Goal: Task Accomplishment & Management: Use online tool/utility

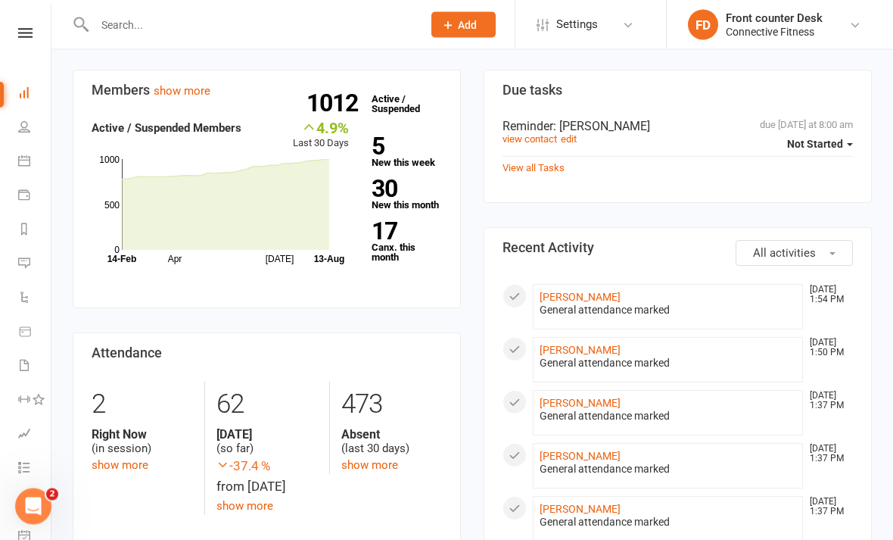
scroll to position [457, 0]
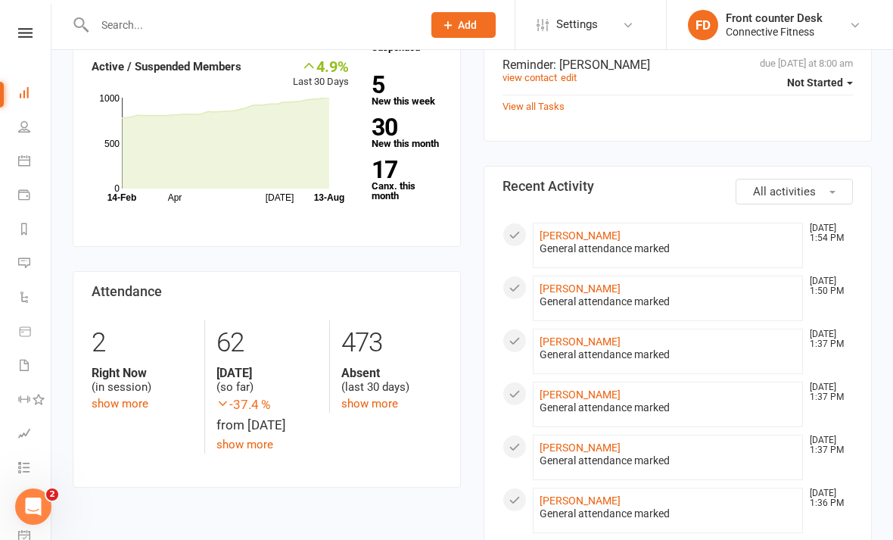
scroll to position [521, 0]
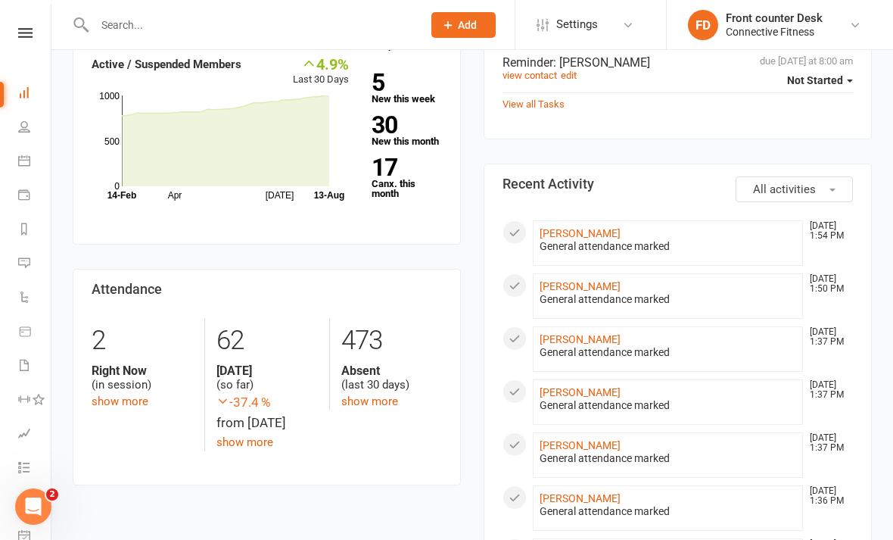
click at [802, 293] on li "[PERSON_NAME] [DATE] 1:50 PM General attendance marked" at bounding box center [668, 295] width 270 height 45
click at [106, 394] on link "show more" at bounding box center [120, 401] width 57 height 14
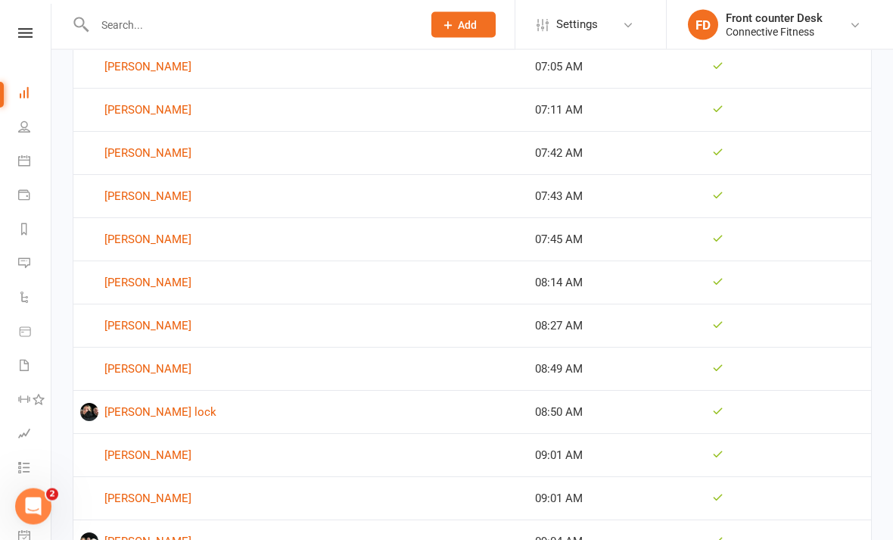
scroll to position [1614, 0]
click at [160, 416] on link "[PERSON_NAME] lock" at bounding box center [300, 412] width 441 height 18
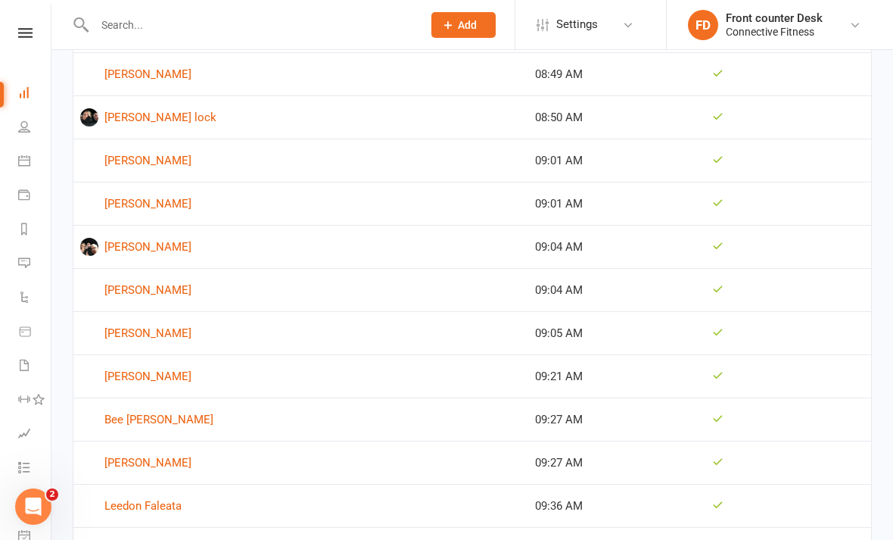
scroll to position [1865, 0]
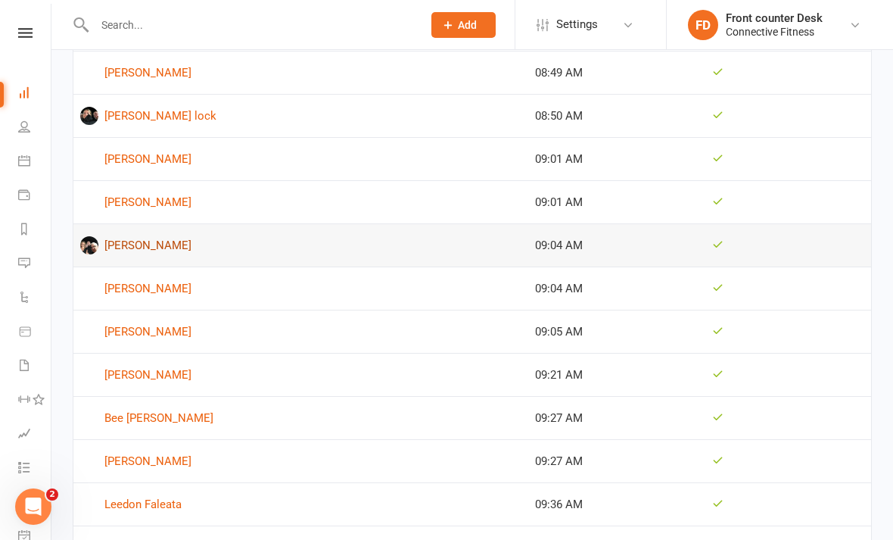
click at [143, 247] on link "Travis Pocock" at bounding box center [300, 245] width 441 height 18
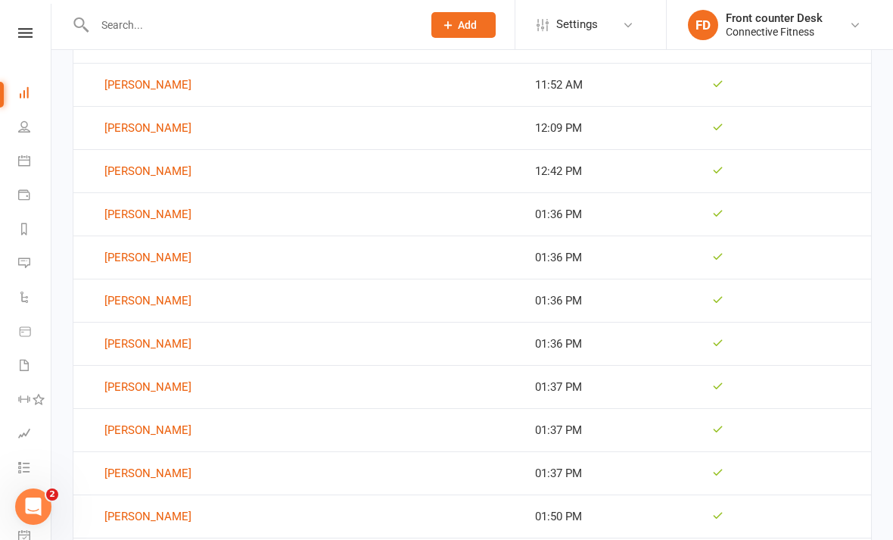
scroll to position [2718, 0]
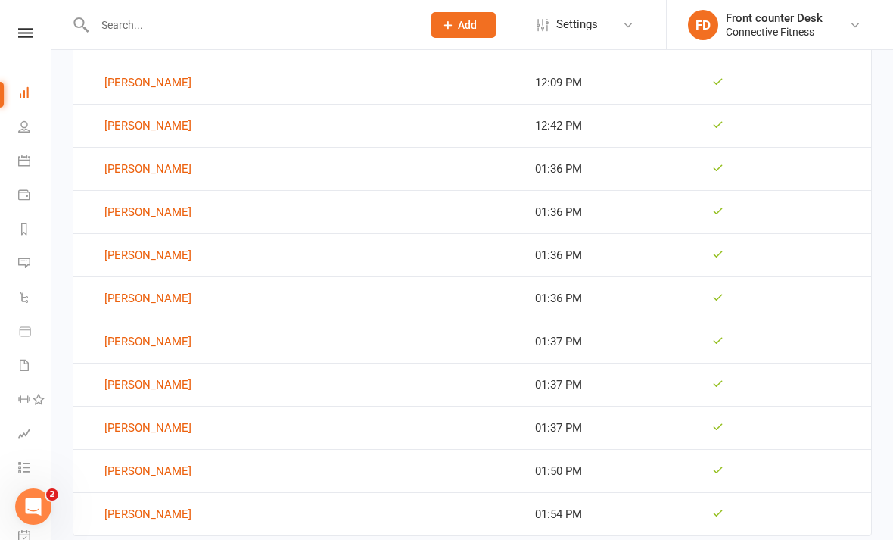
click at [39, 36] on link at bounding box center [25, 33] width 54 height 10
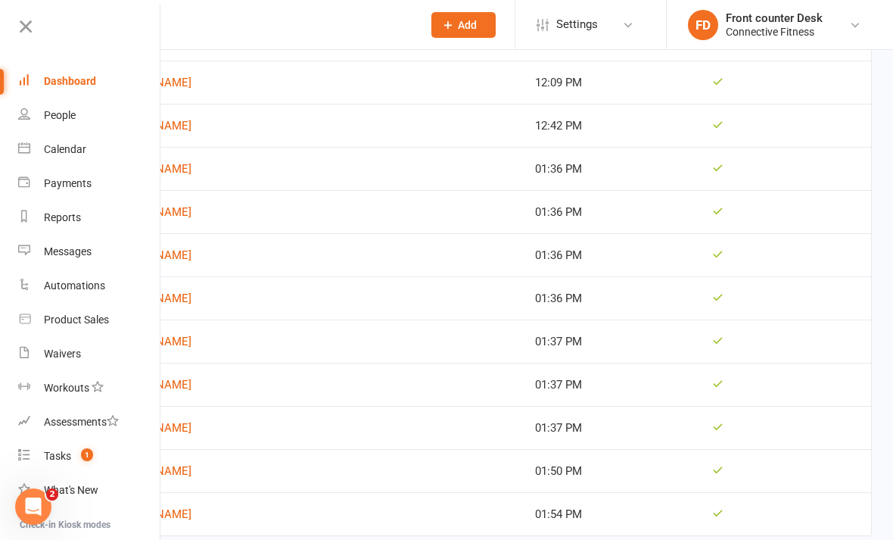
click at [76, 82] on div "Dashboard" at bounding box center [70, 81] width 52 height 12
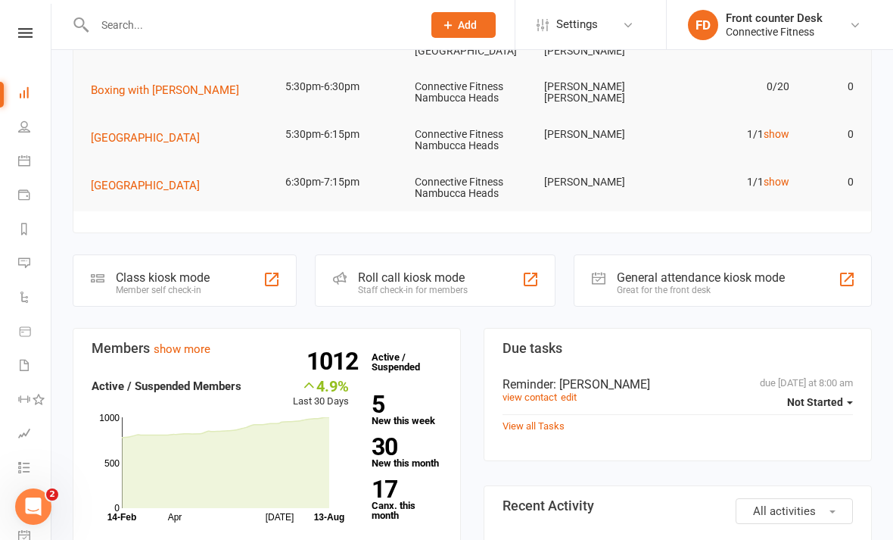
scroll to position [207, 0]
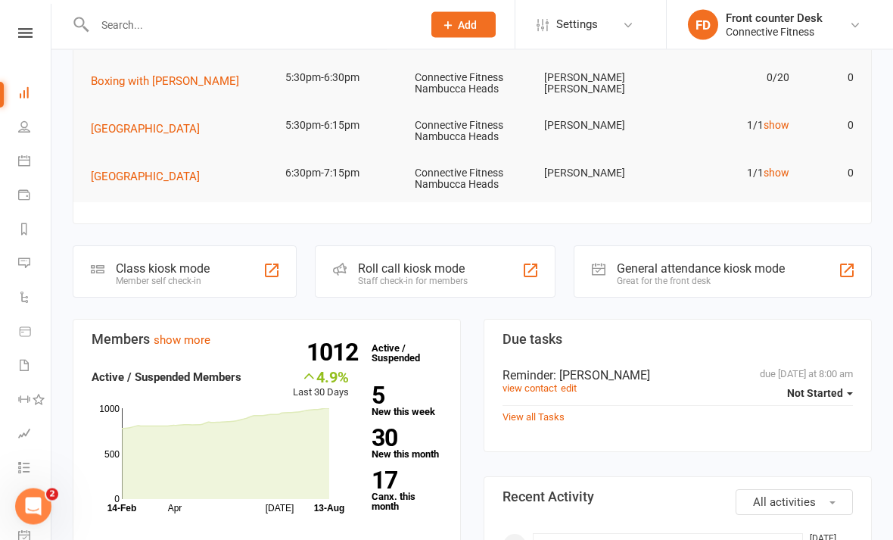
click at [733, 262] on div "General attendance kiosk mode" at bounding box center [701, 269] width 168 height 14
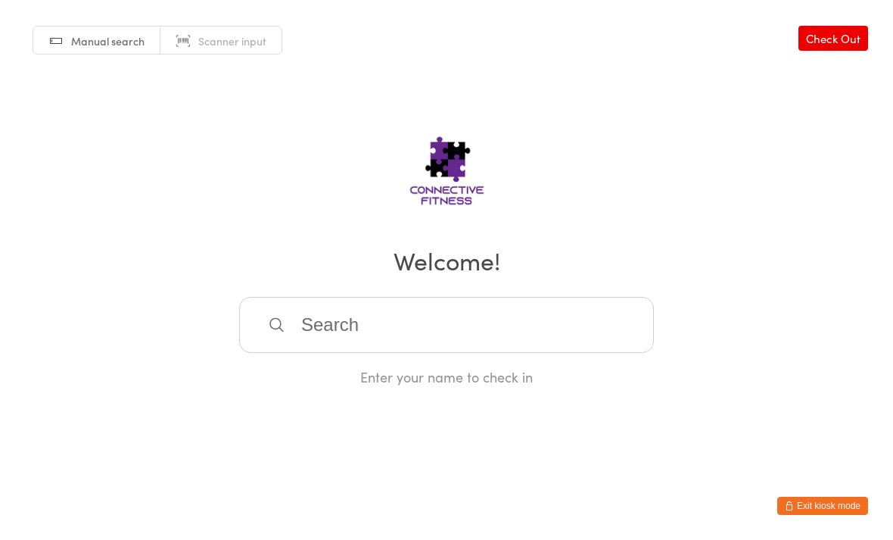
click at [662, 97] on div "Manual search Scanner input Check Out Welcome! Enter your name to check in" at bounding box center [446, 193] width 893 height 386
click at [506, 336] on input "search" at bounding box center [446, 325] width 415 height 56
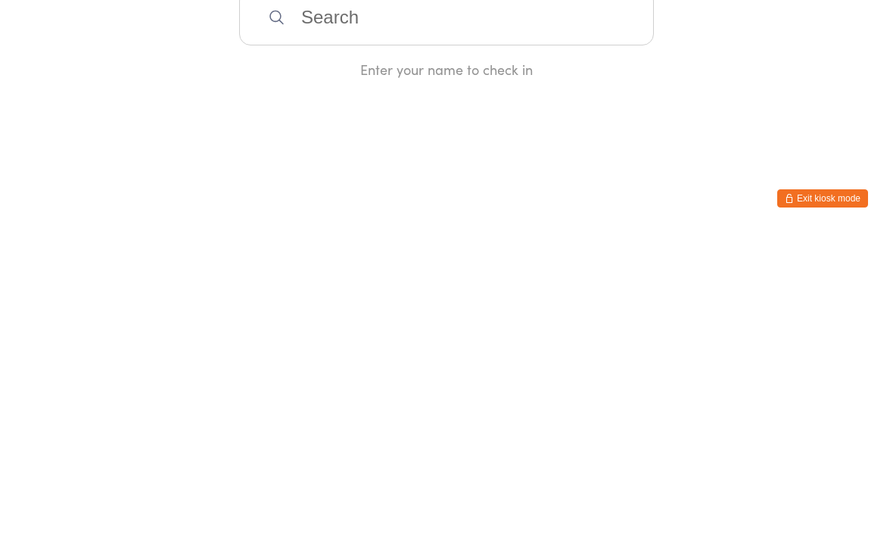
click at [887, 139] on html "You have now entered Kiosk Mode. Members will be able to check themselves in us…" at bounding box center [446, 270] width 893 height 540
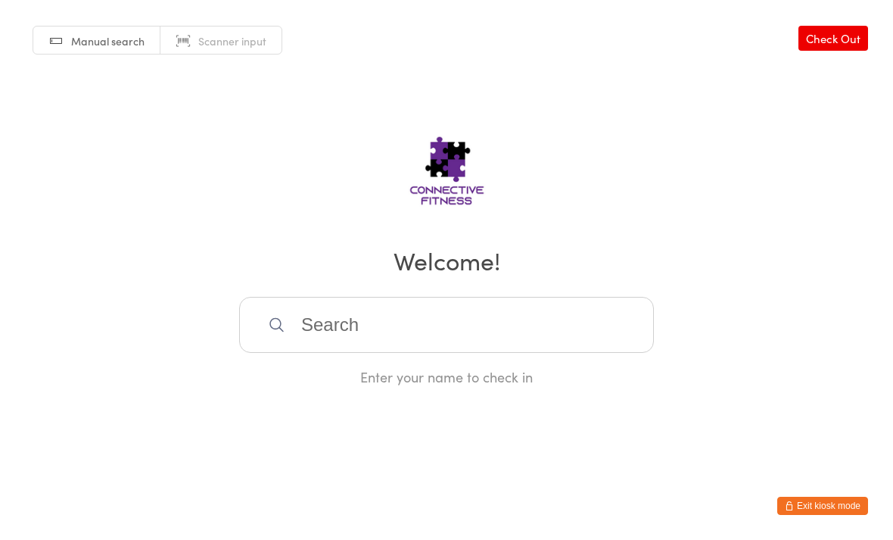
click at [315, 323] on input "search" at bounding box center [446, 325] width 415 height 56
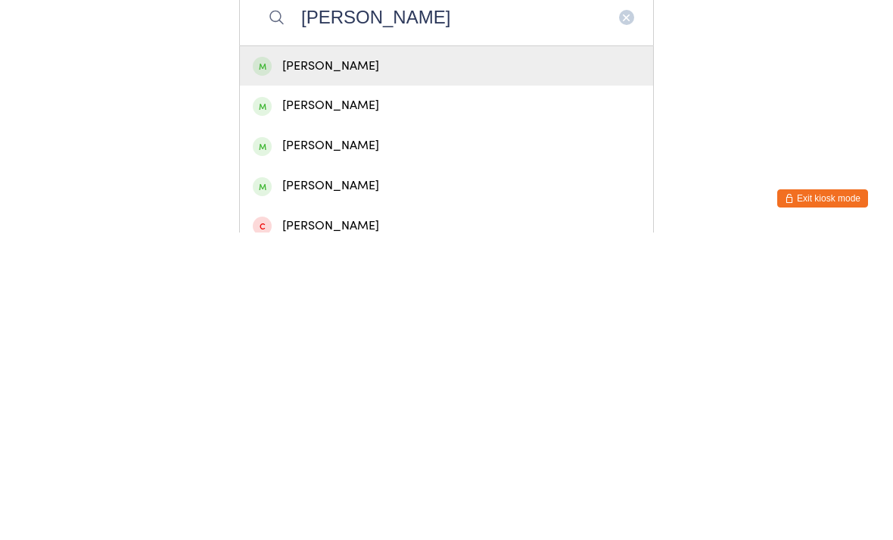
type input "Joan"
click at [316, 443] on div "Joan Rossington" at bounding box center [447, 453] width 388 height 20
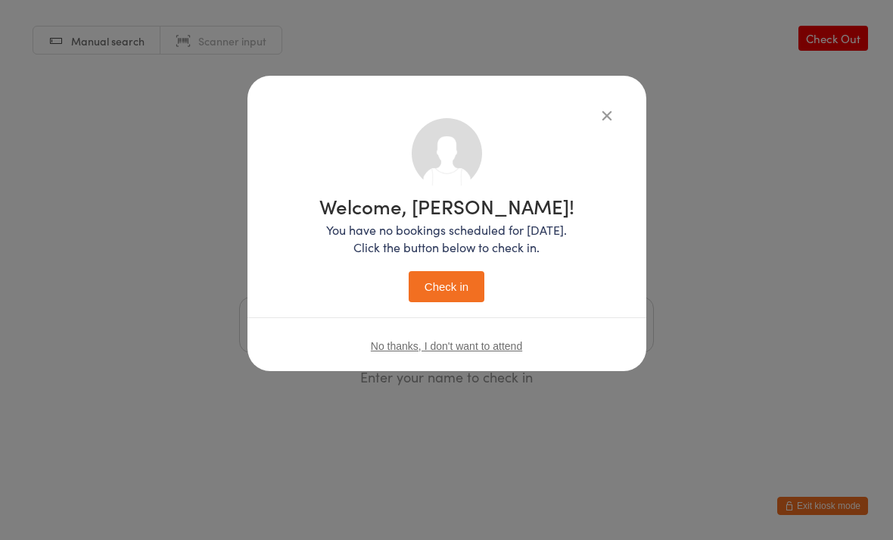
click at [440, 318] on div "Welcome, Joan! You have no bookings scheduled for today. Click the button below…" at bounding box center [447, 246] width 338 height 256
click at [437, 278] on button "Check in" at bounding box center [447, 286] width 76 height 31
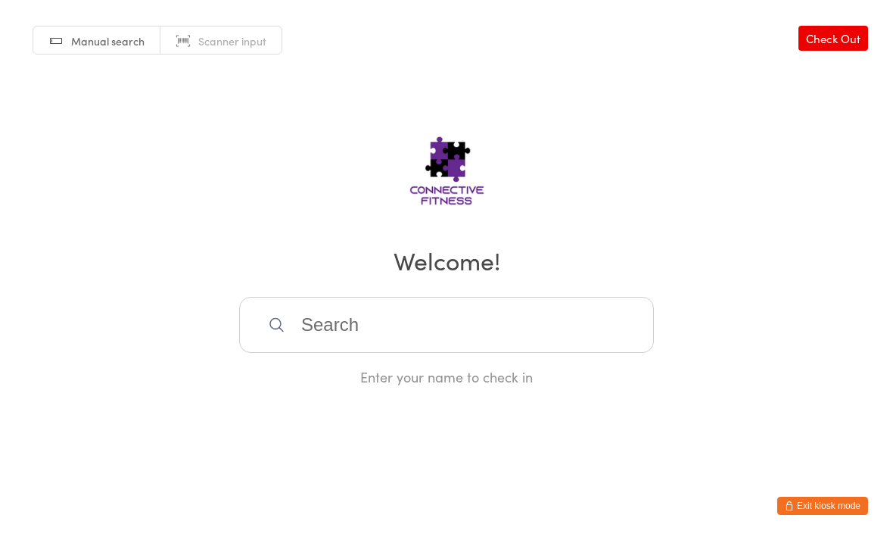
click at [596, 322] on input "search" at bounding box center [446, 325] width 415 height 56
click at [598, 353] on input "search" at bounding box center [446, 325] width 415 height 56
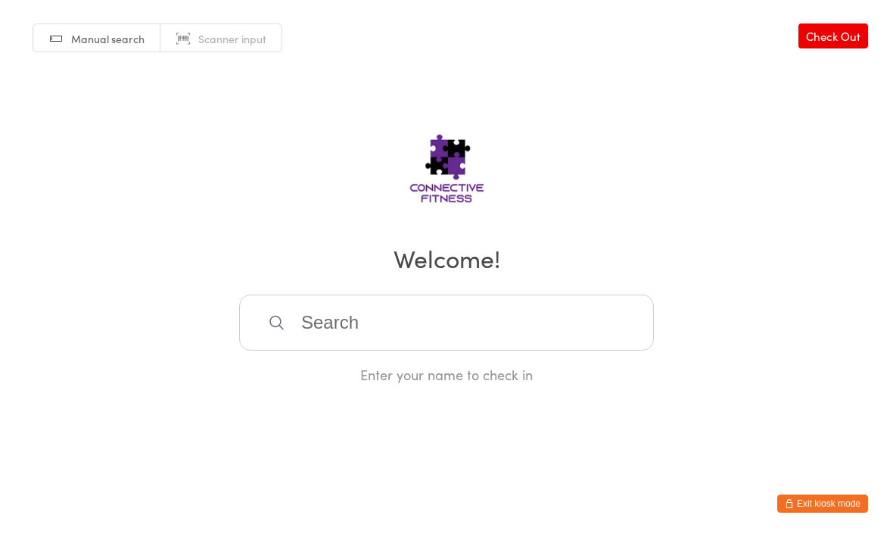
click at [594, 353] on input "search" at bounding box center [446, 325] width 415 height 56
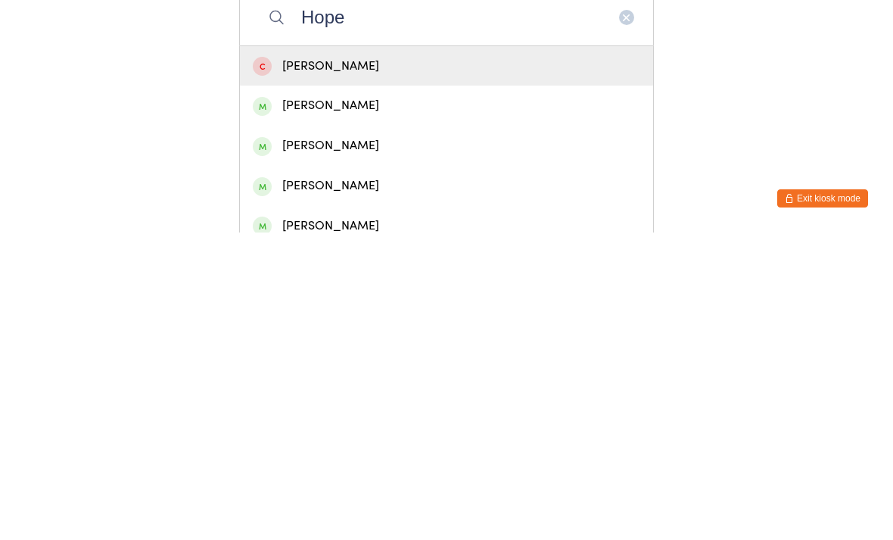
type input "Hope"
click at [487, 403] on div "Hope Willer" at bounding box center [447, 413] width 388 height 20
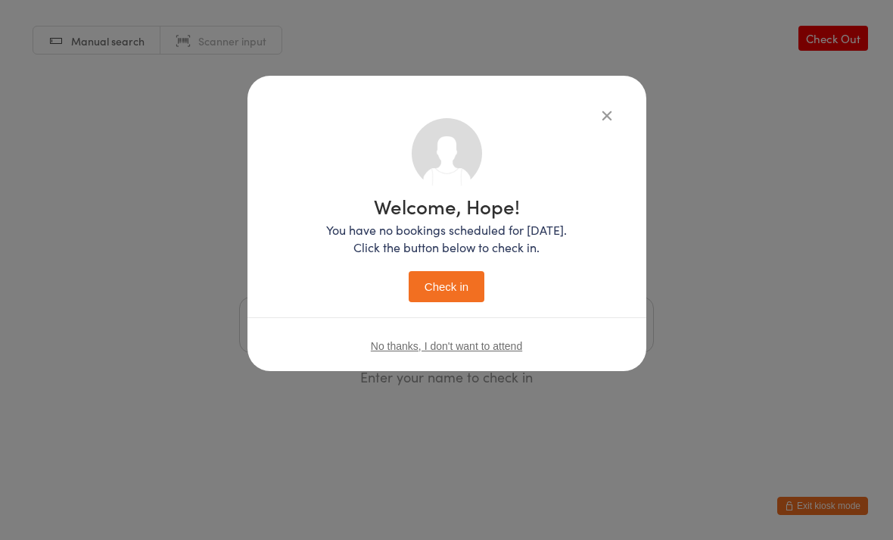
click at [468, 284] on button "Check in" at bounding box center [447, 286] width 76 height 31
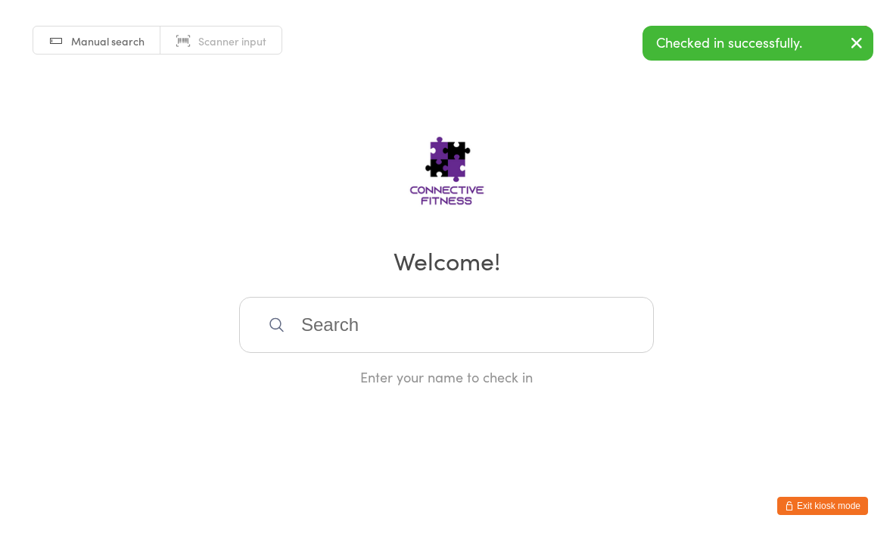
click at [482, 337] on input "search" at bounding box center [446, 325] width 415 height 56
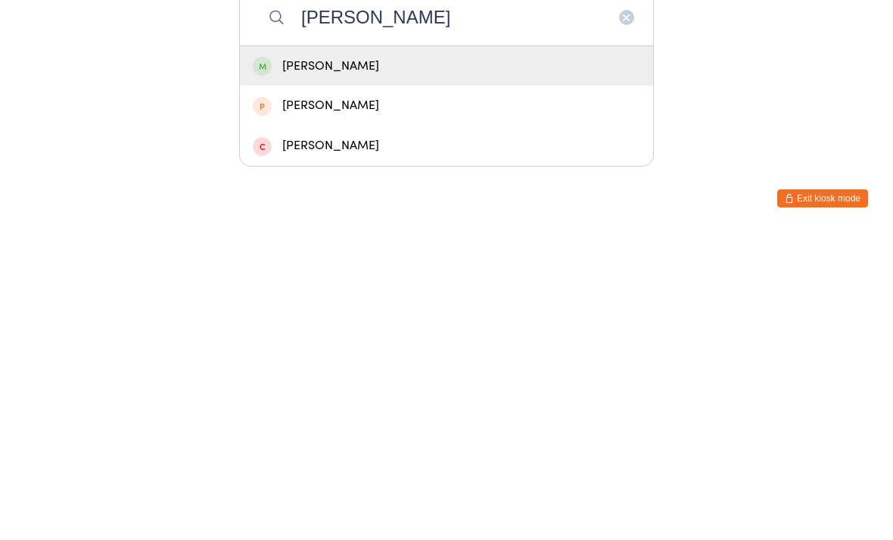
type input "Sisk"
click at [398, 363] on div "Siska Krause" at bounding box center [447, 373] width 388 height 20
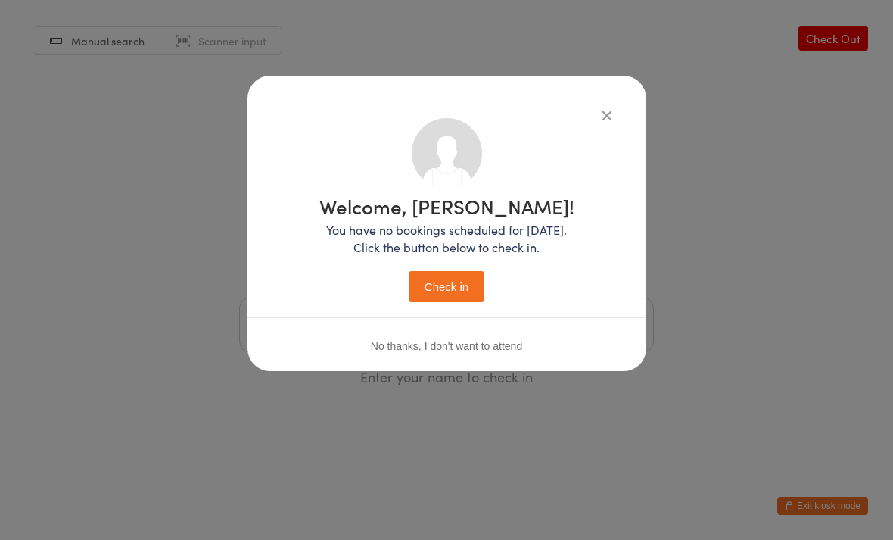
click at [480, 271] on button "Check in" at bounding box center [447, 286] width 76 height 31
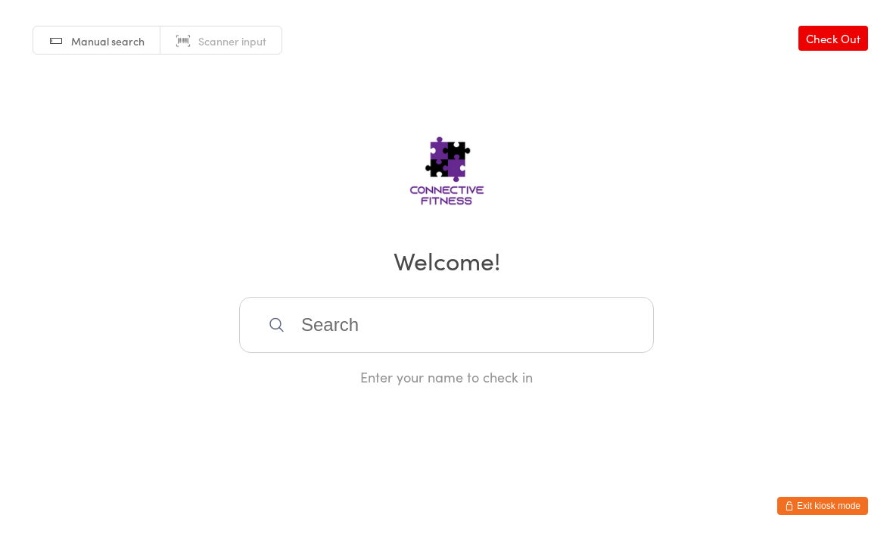
click at [396, 353] on input "search" at bounding box center [446, 325] width 415 height 56
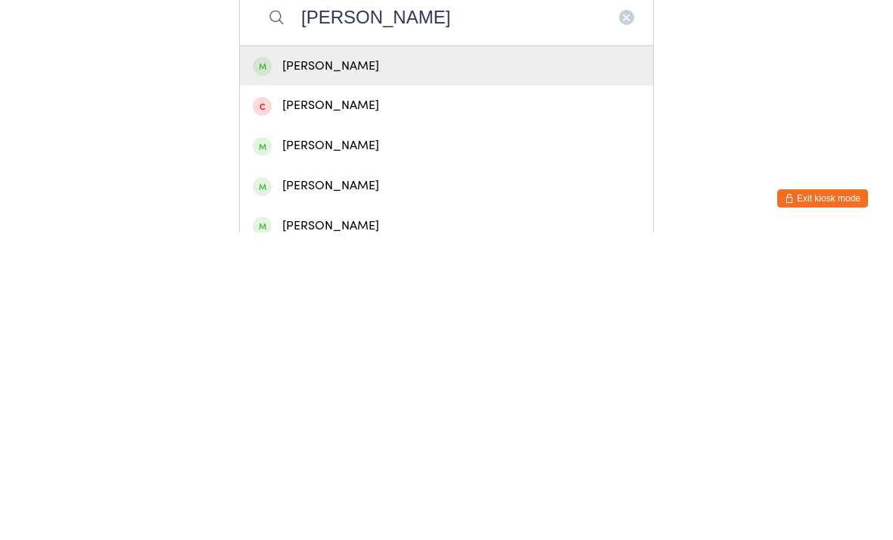
type input "Aaron"
click at [380, 353] on div "Aaron Mclean" at bounding box center [446, 373] width 413 height 40
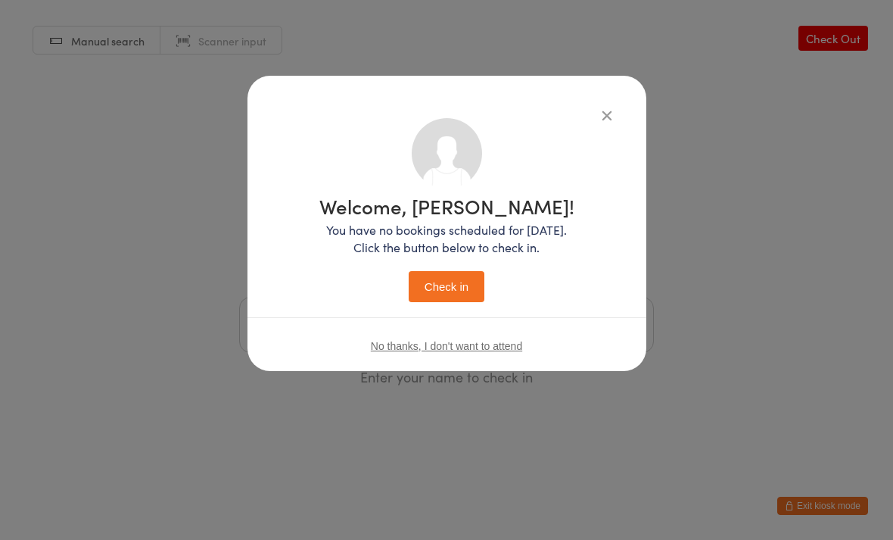
click at [459, 289] on button "Check in" at bounding box center [447, 286] width 76 height 31
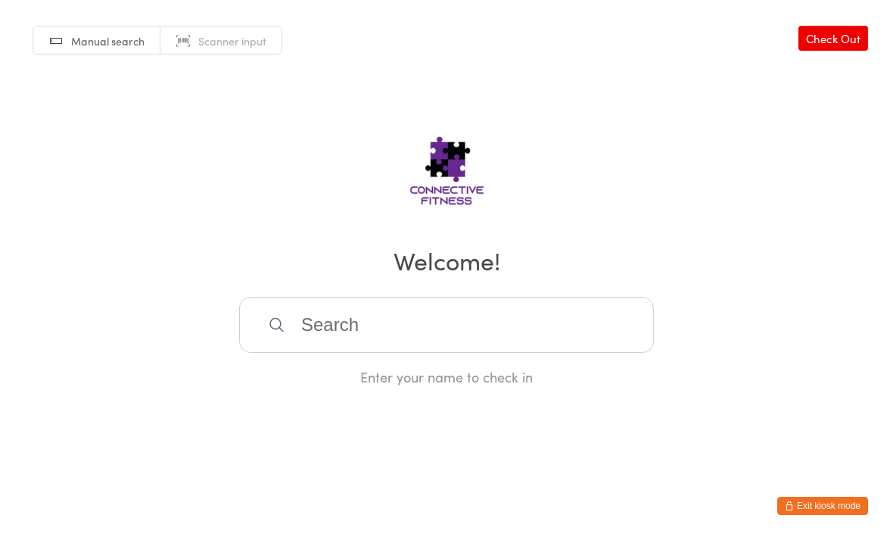
click at [395, 350] on input "search" at bounding box center [446, 325] width 415 height 56
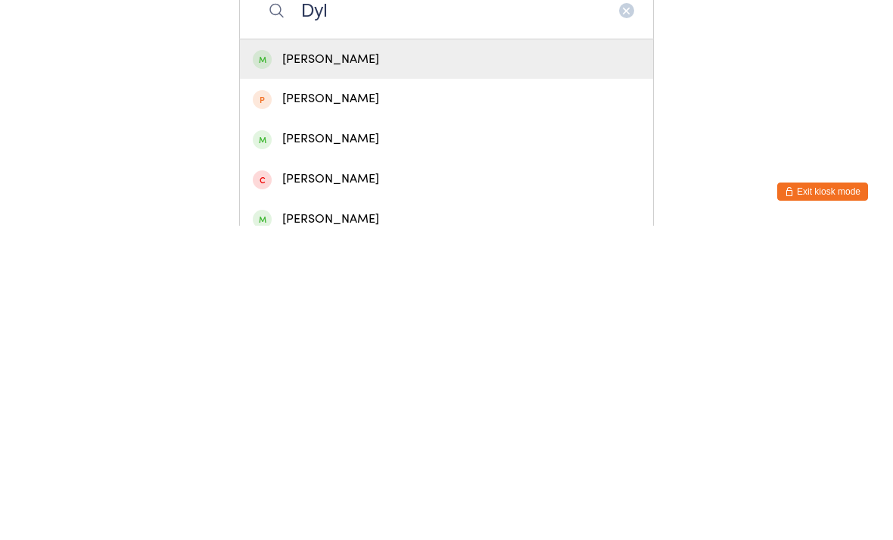
scroll to position [78, 0]
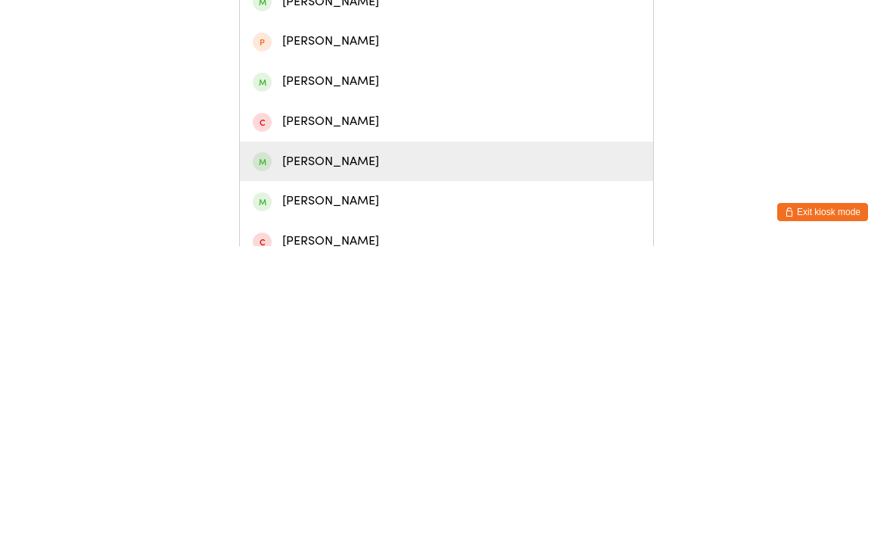
type input "Dyl"
click at [352, 445] on div "Dylan Hoffman" at bounding box center [447, 455] width 388 height 20
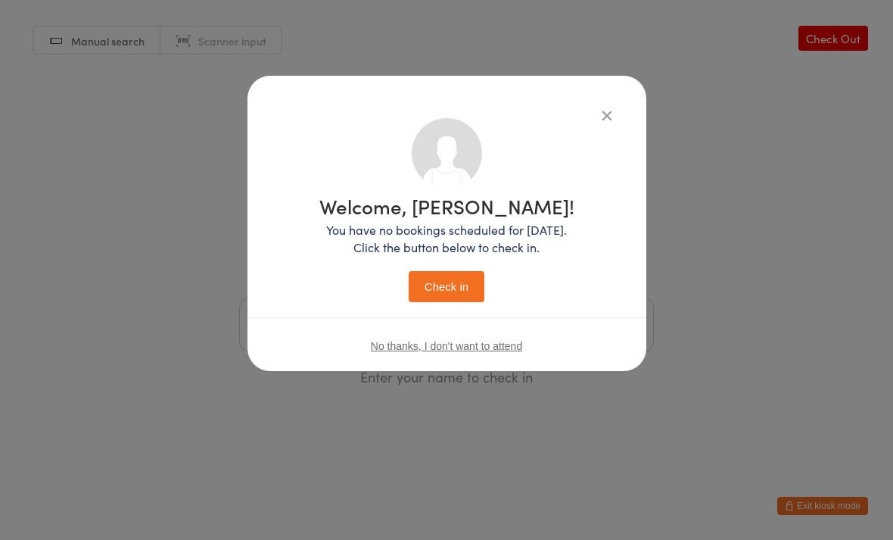
click at [462, 280] on button "Check in" at bounding box center [447, 286] width 76 height 31
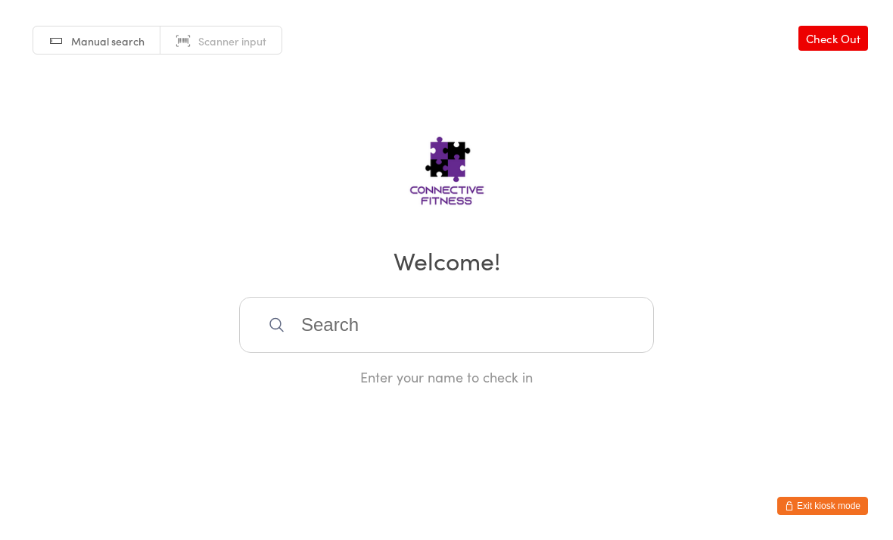
click at [331, 350] on input "search" at bounding box center [446, 325] width 415 height 56
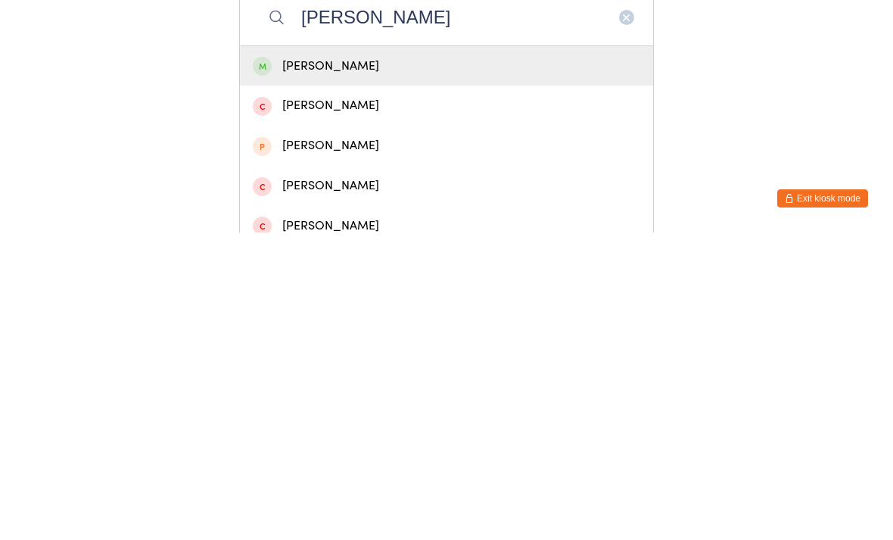
type input "Jules"
click at [310, 353] on div "Jules Leaudais" at bounding box center [446, 373] width 413 height 40
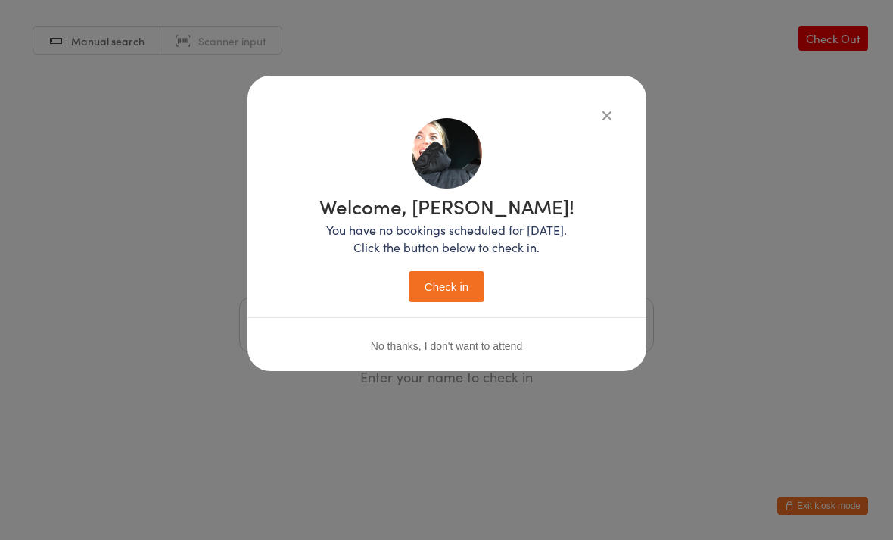
click at [457, 272] on button "Check in" at bounding box center [447, 286] width 76 height 31
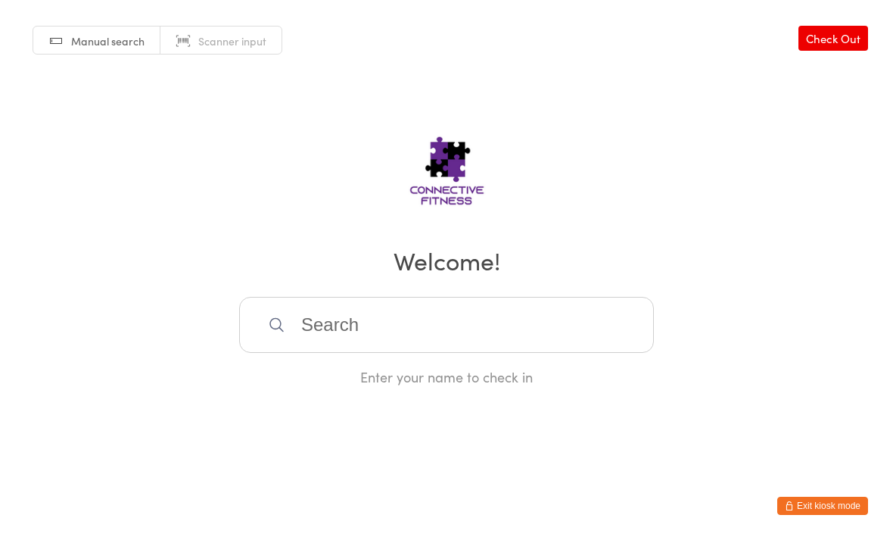
click at [444, 342] on input "search" at bounding box center [446, 325] width 415 height 56
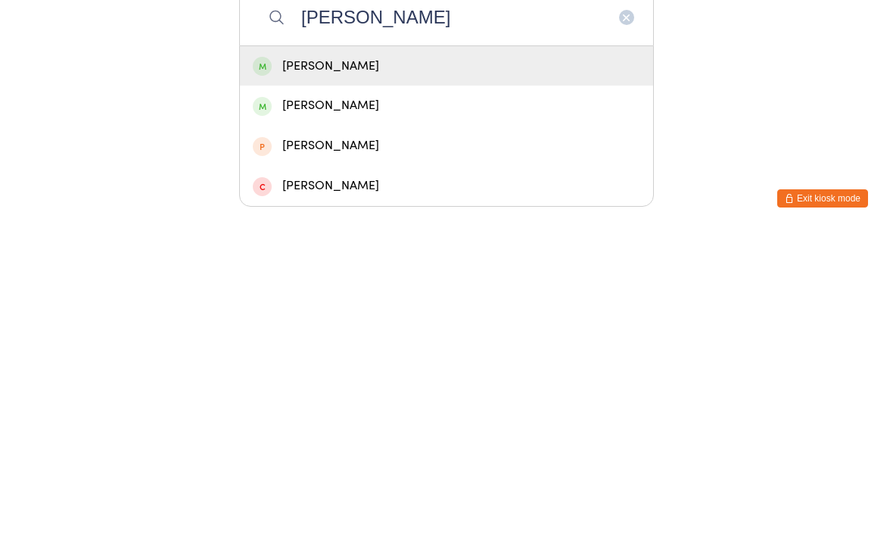
type input "Toni"
click at [373, 363] on div "Toni Freeman" at bounding box center [447, 373] width 388 height 20
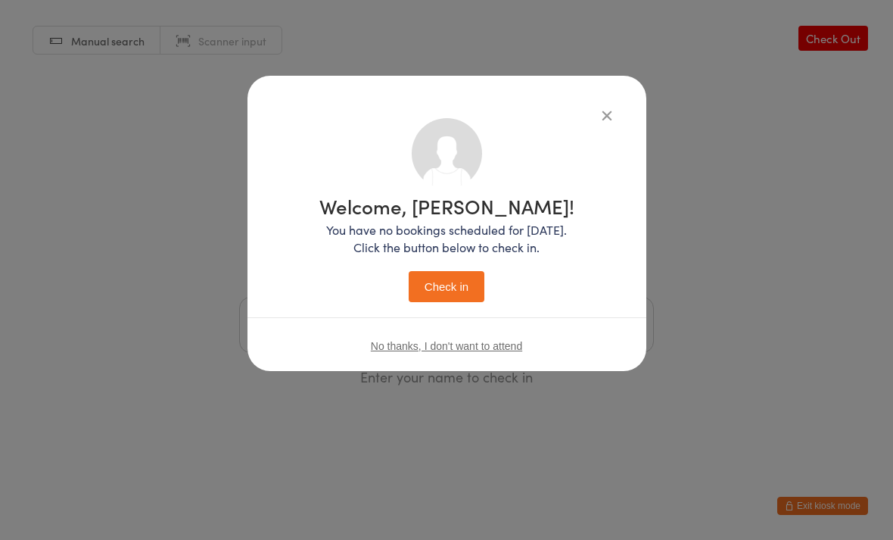
click at [451, 288] on button "Check in" at bounding box center [447, 286] width 76 height 31
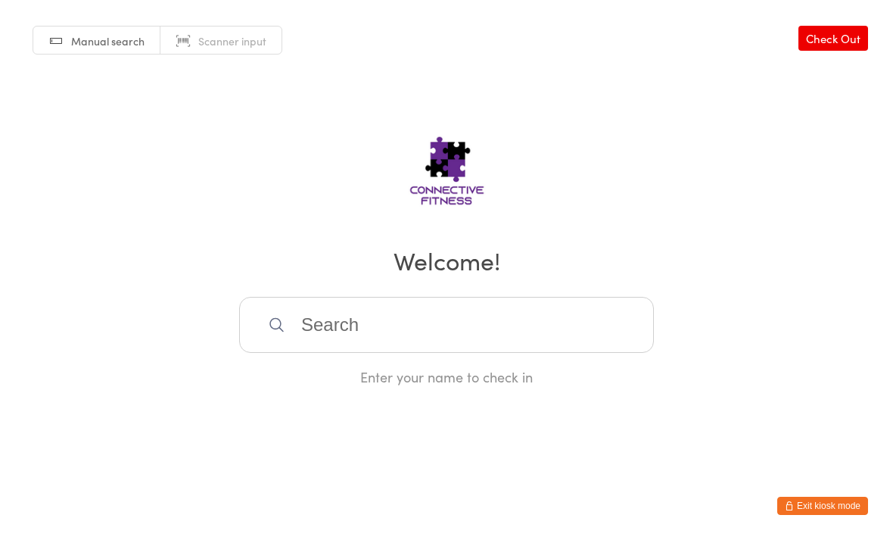
click at [438, 353] on input "search" at bounding box center [446, 325] width 415 height 56
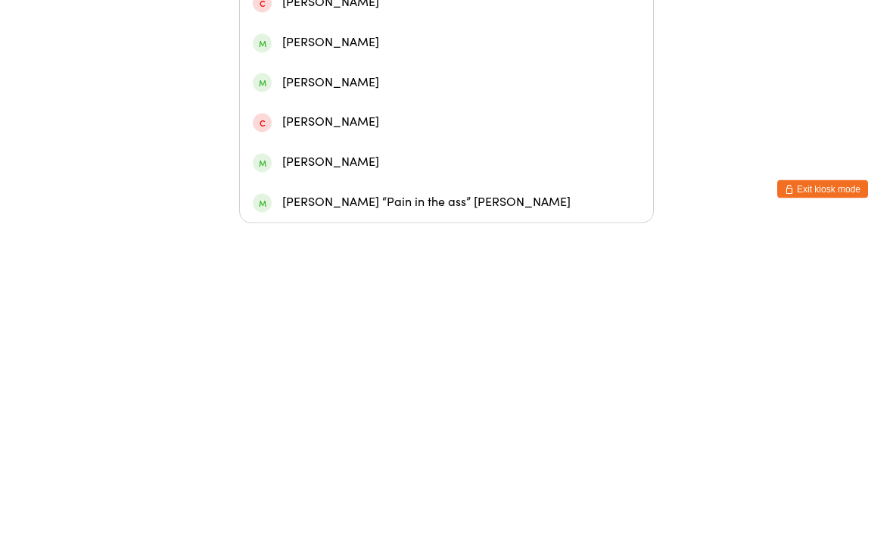
scroll to position [151, 0]
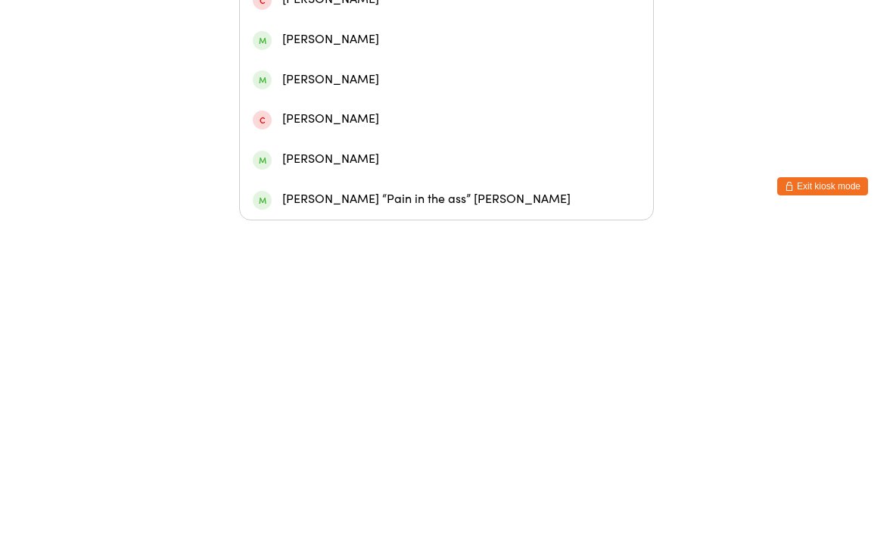
type input "Chloe"
click at [419, 509] on div "Chloe “Pain in the ass” McQueen" at bounding box center [447, 519] width 388 height 20
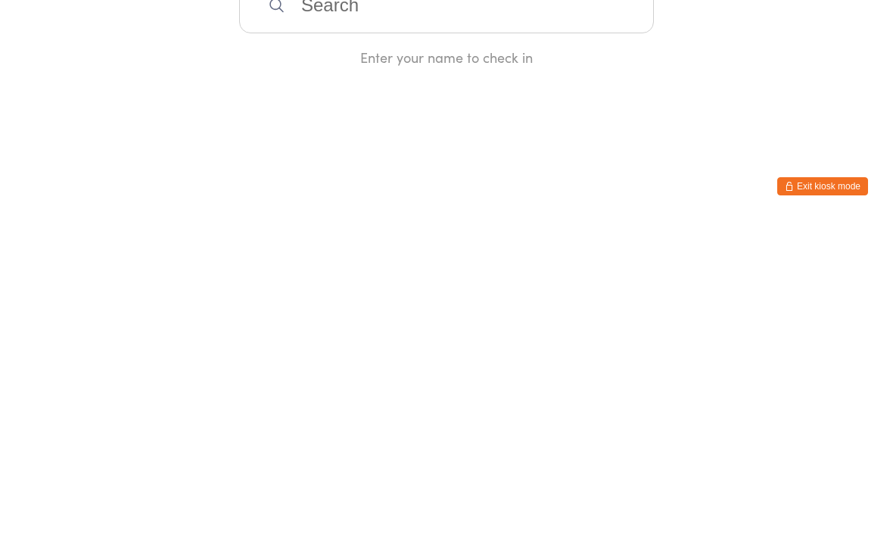
scroll to position [0, 0]
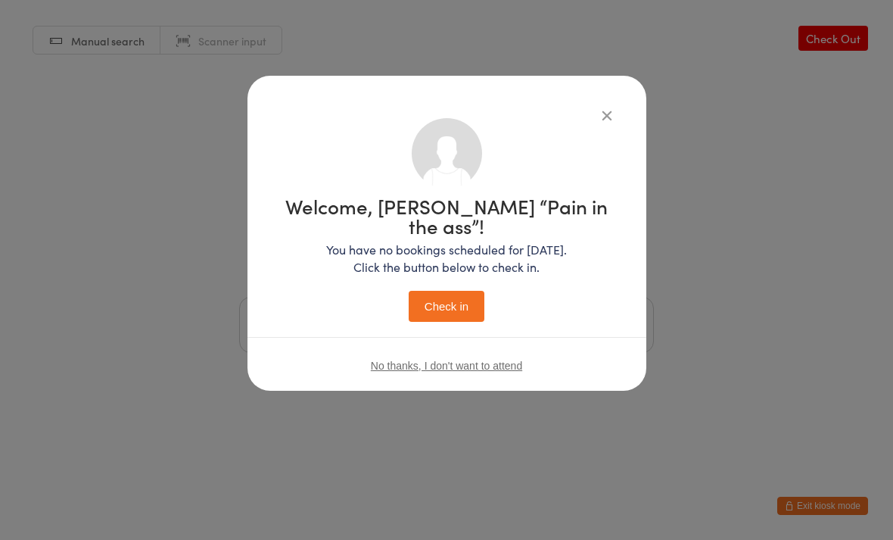
click at [442, 291] on button "Check in" at bounding box center [447, 306] width 76 height 31
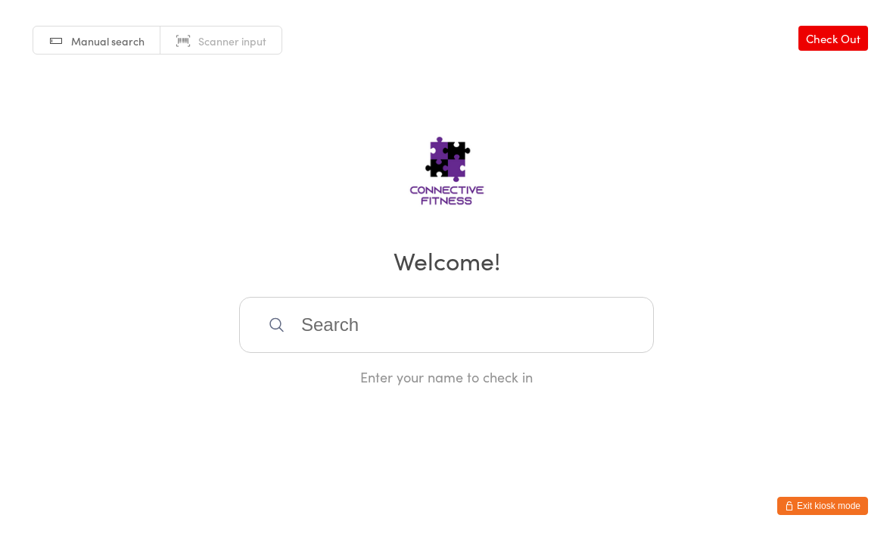
click at [492, 351] on input "search" at bounding box center [446, 325] width 415 height 56
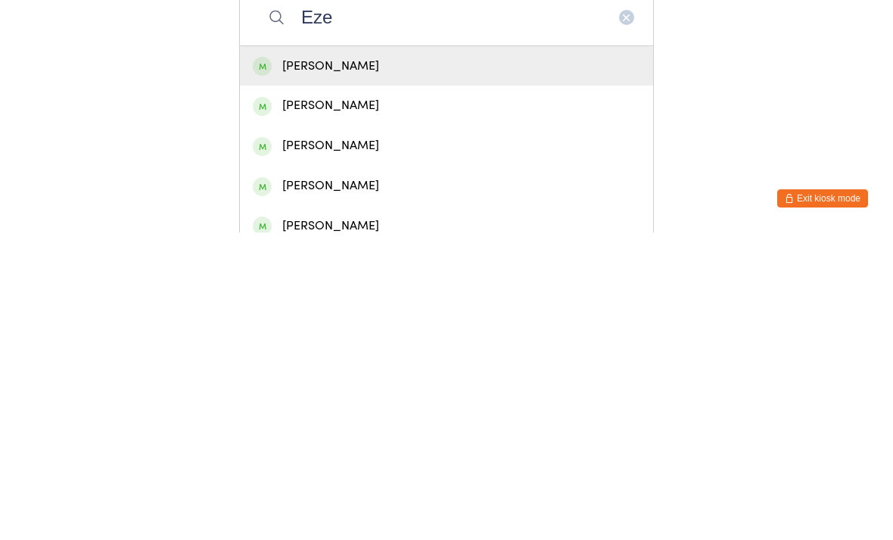
type input "Eze"
click at [403, 353] on div "[PERSON_NAME]" at bounding box center [446, 373] width 413 height 40
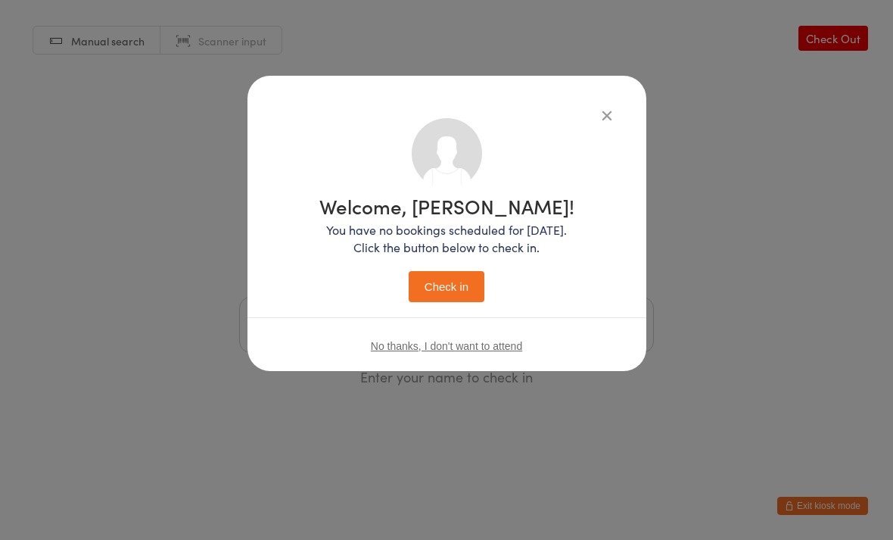
click at [451, 283] on button "Check in" at bounding box center [447, 286] width 76 height 31
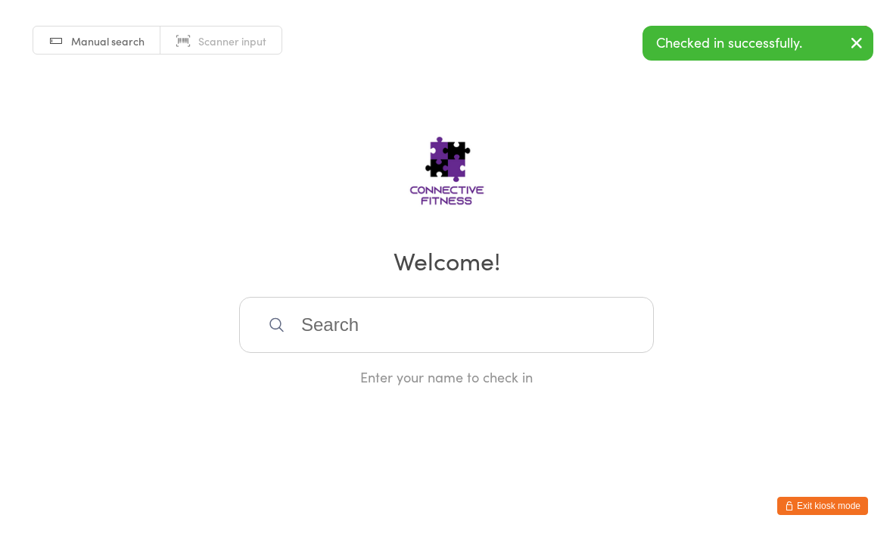
click at [505, 348] on input "search" at bounding box center [446, 325] width 415 height 56
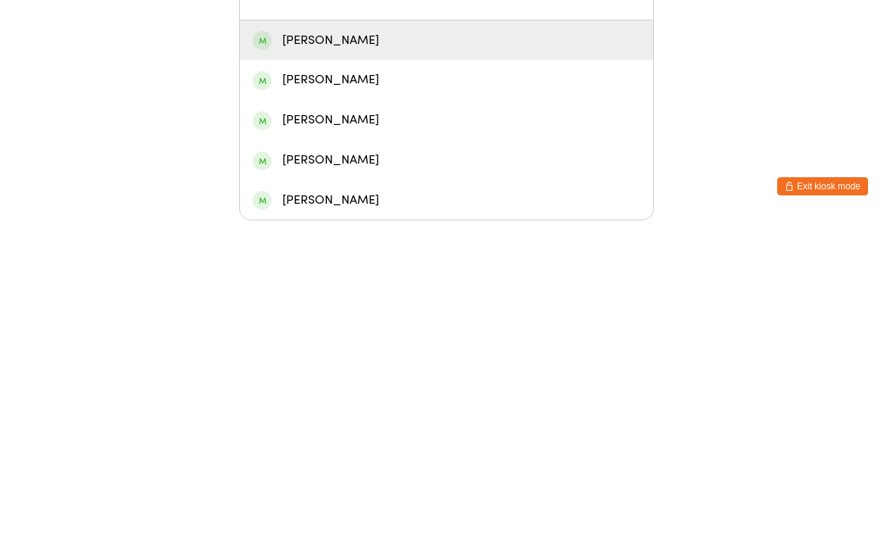
scroll to position [29, 0]
type input "Eze"
click at [400, 509] on div "[PERSON_NAME]" at bounding box center [447, 519] width 388 height 20
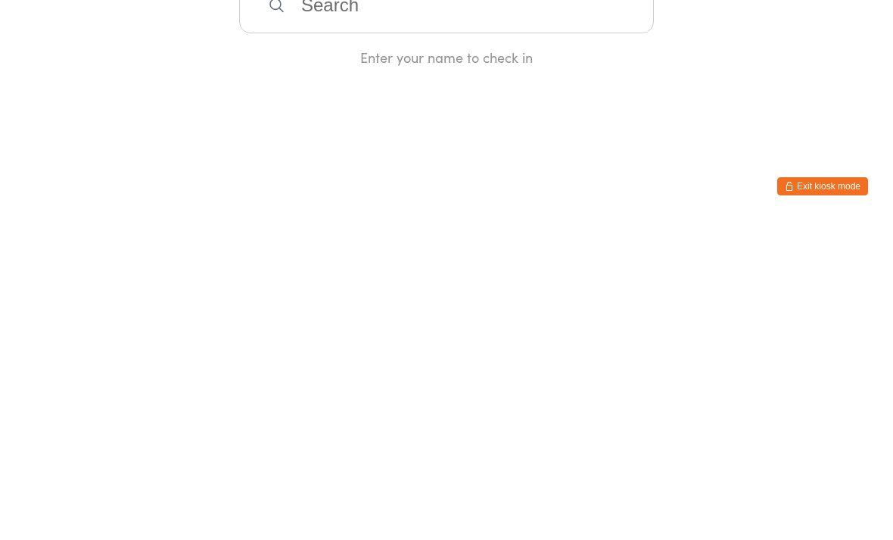
scroll to position [0, 0]
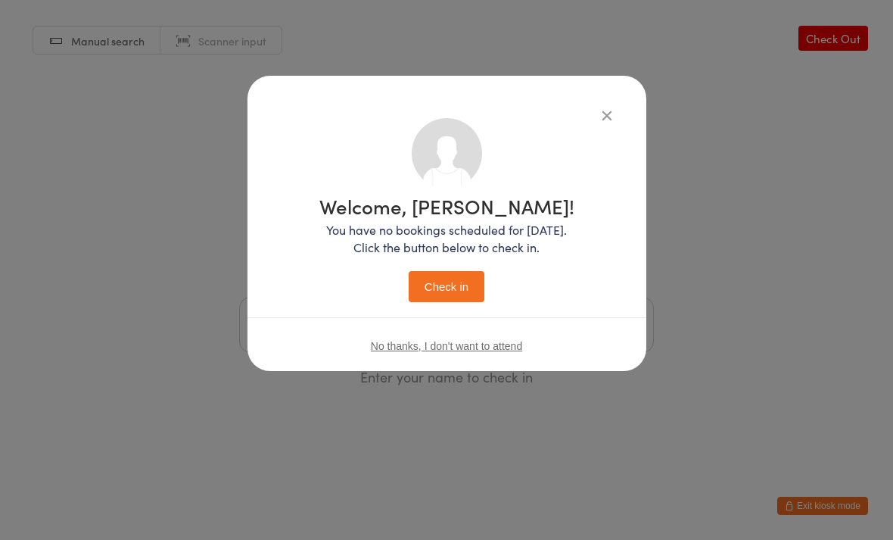
click at [465, 285] on button "Check in" at bounding box center [447, 286] width 76 height 31
click at [464, 271] on button "Check in" at bounding box center [447, 286] width 76 height 31
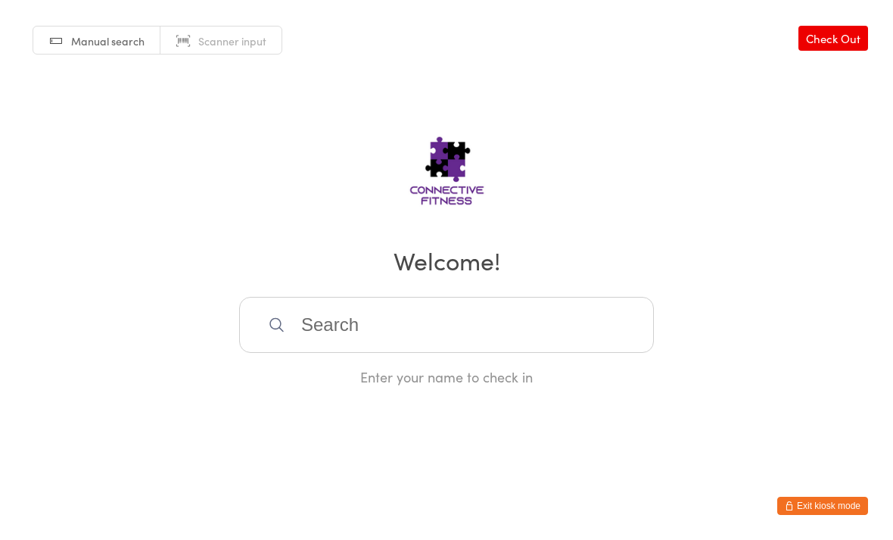
click at [358, 326] on input "search" at bounding box center [446, 325] width 415 height 56
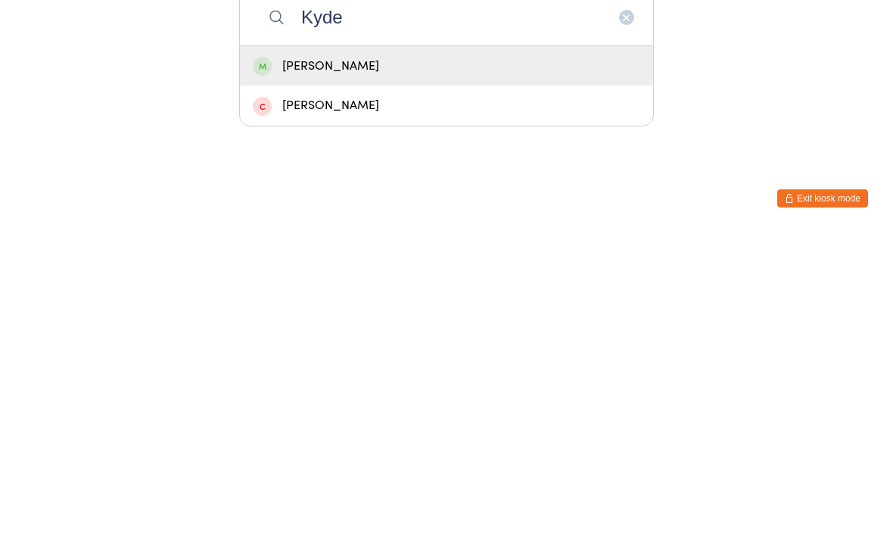
type input "Kyde"
click at [400, 363] on div "[PERSON_NAME]" at bounding box center [447, 373] width 388 height 20
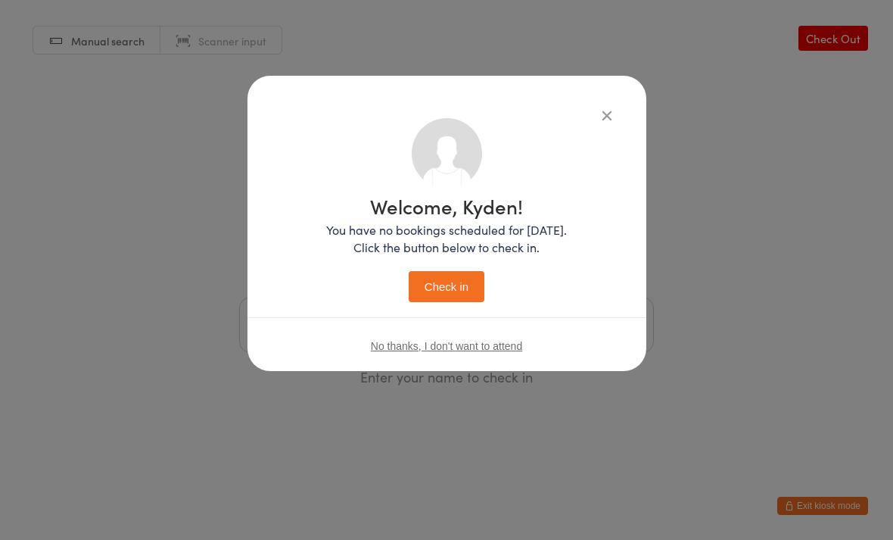
click at [469, 288] on button "Check in" at bounding box center [447, 286] width 76 height 31
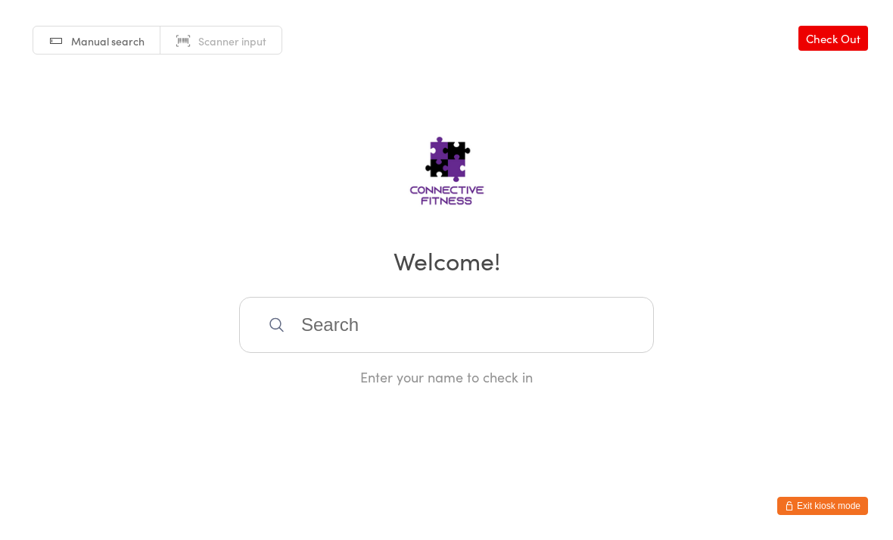
click at [385, 325] on input "search" at bounding box center [446, 325] width 415 height 56
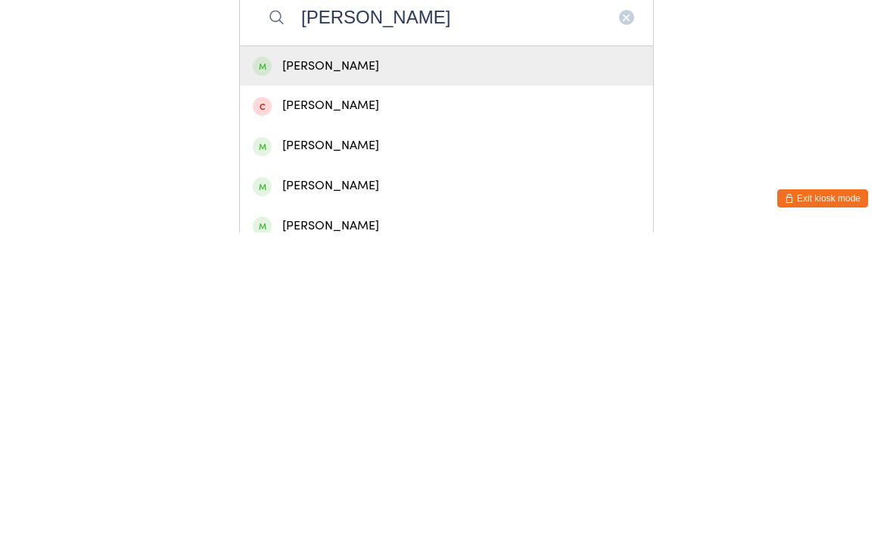
type input "Charlie"
click at [416, 363] on div "[PERSON_NAME]" at bounding box center [447, 373] width 388 height 20
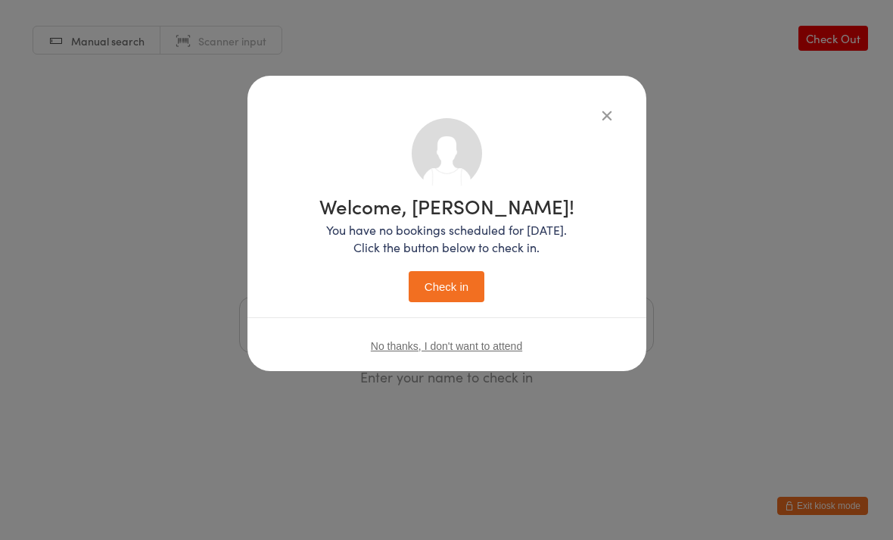
click at [465, 282] on button "Check in" at bounding box center [447, 286] width 76 height 31
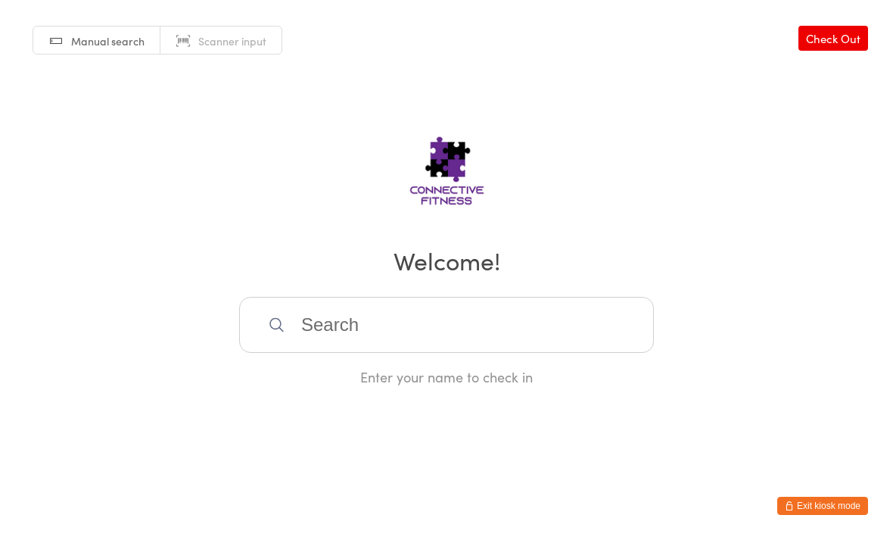
click at [313, 337] on input "search" at bounding box center [446, 325] width 415 height 56
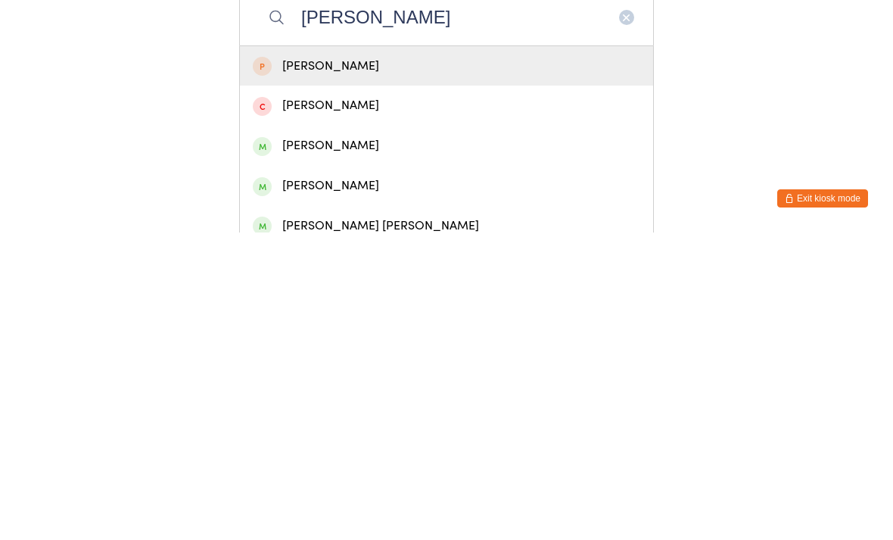
type input "Lisa"
click at [341, 363] on div "[PERSON_NAME]" at bounding box center [447, 373] width 388 height 20
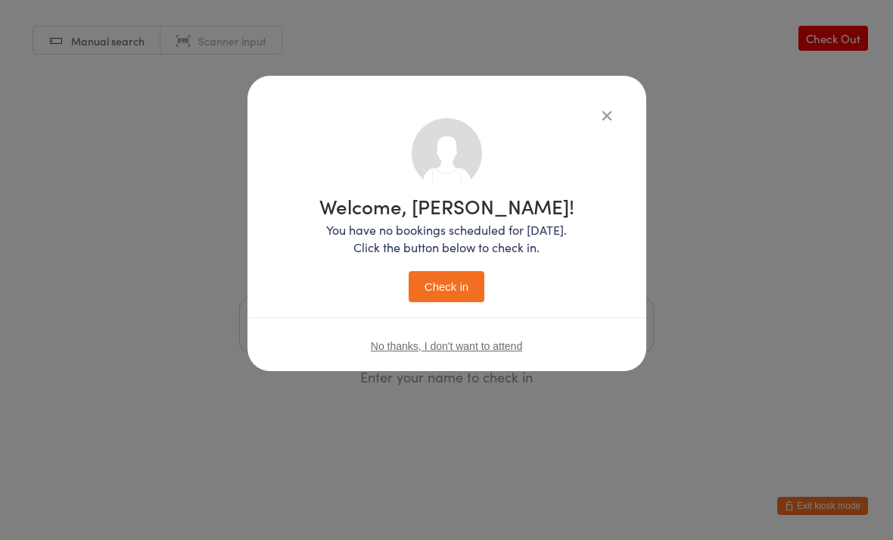
click at [441, 291] on button "Check in" at bounding box center [447, 286] width 76 height 31
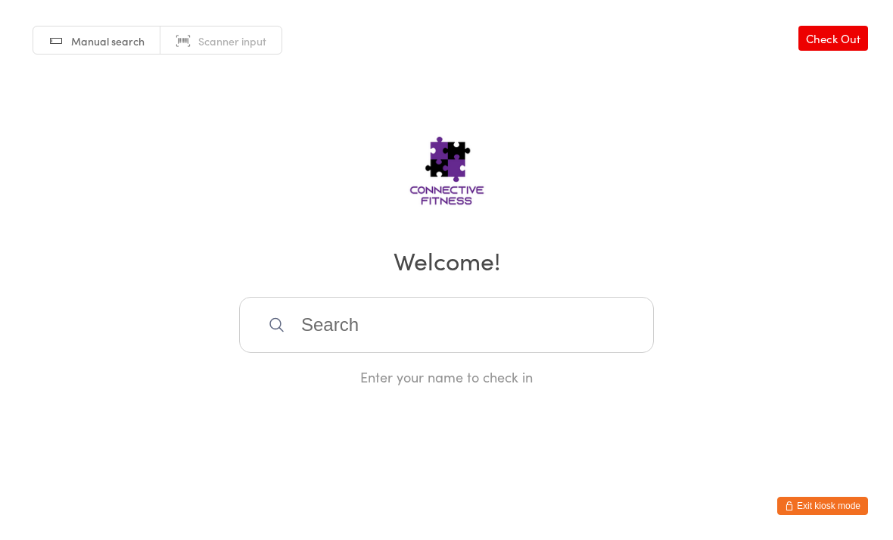
click at [412, 344] on input "search" at bounding box center [446, 325] width 415 height 56
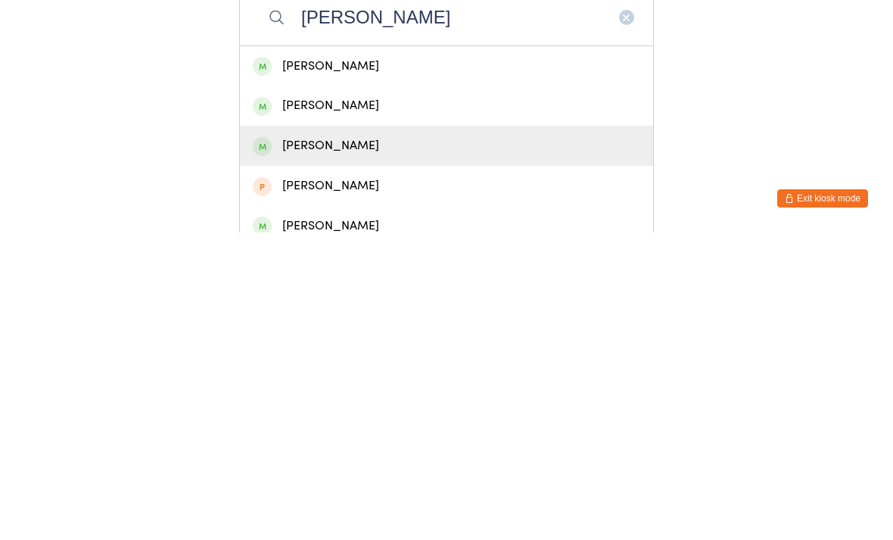
type input "Jody"
click at [372, 443] on div "[PERSON_NAME]" at bounding box center [447, 453] width 388 height 20
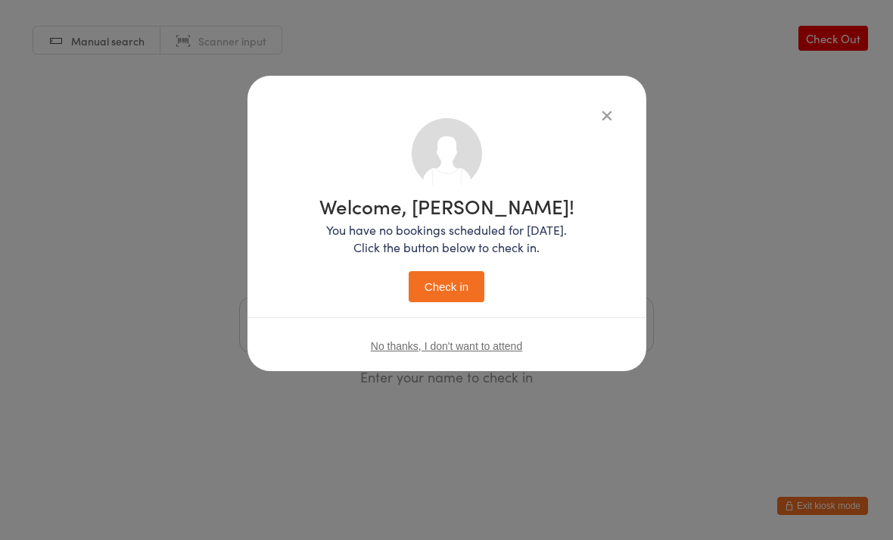
click at [453, 302] on button "Check in" at bounding box center [447, 286] width 76 height 31
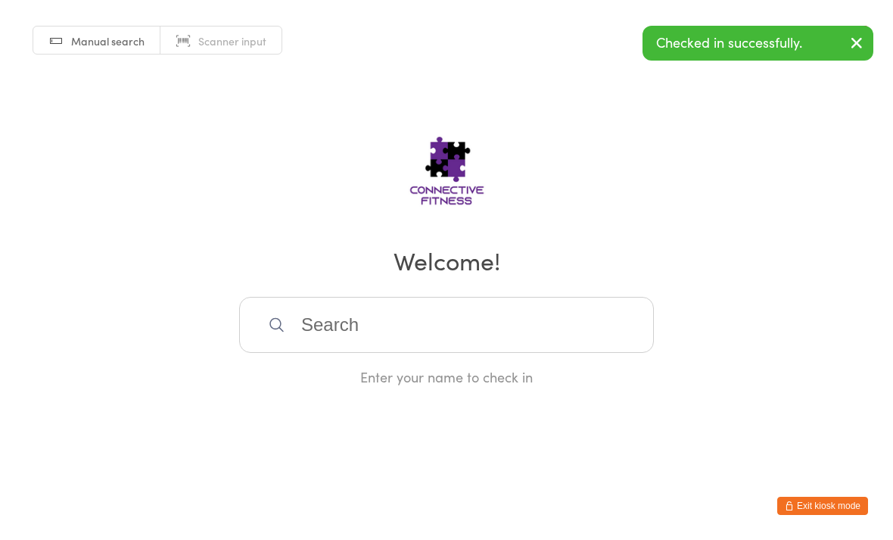
click at [472, 312] on input "search" at bounding box center [446, 325] width 415 height 56
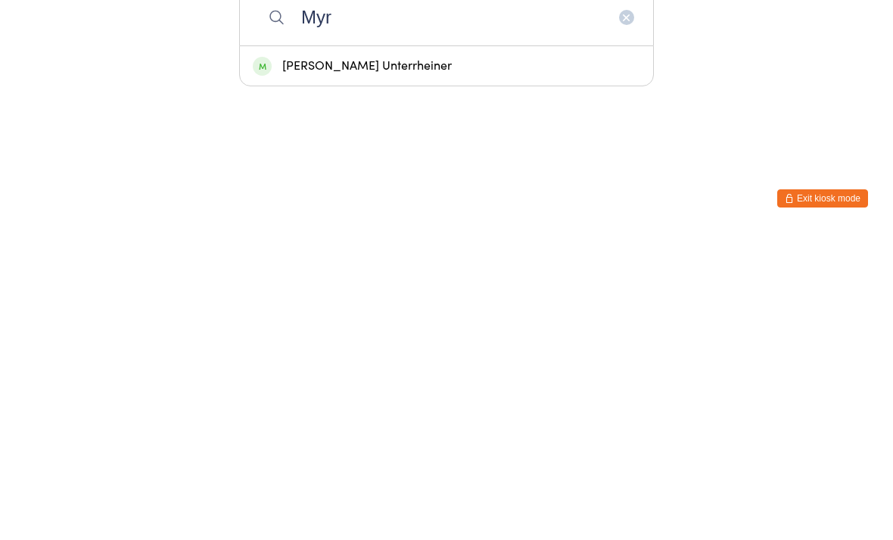
type input "Myr"
click at [534, 363] on div "[PERSON_NAME] Unterrheiner" at bounding box center [447, 373] width 388 height 20
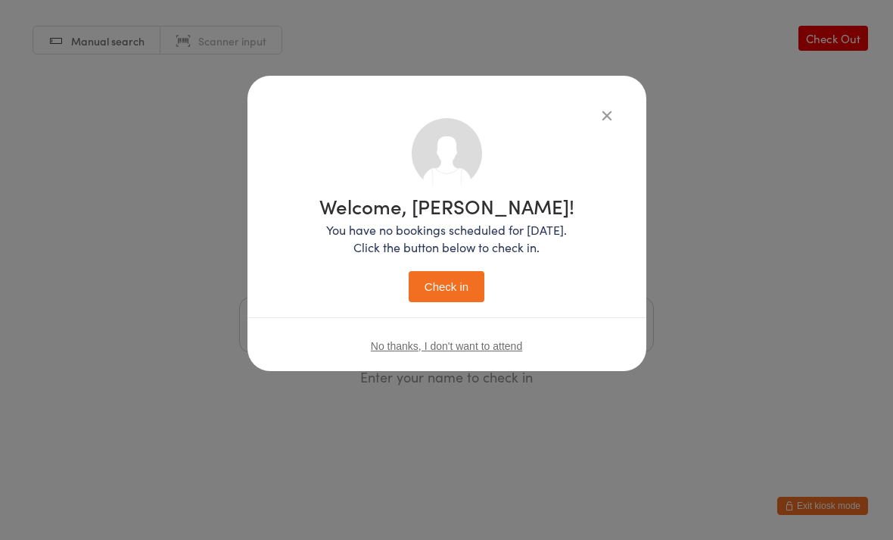
click at [454, 272] on button "Check in" at bounding box center [447, 286] width 76 height 31
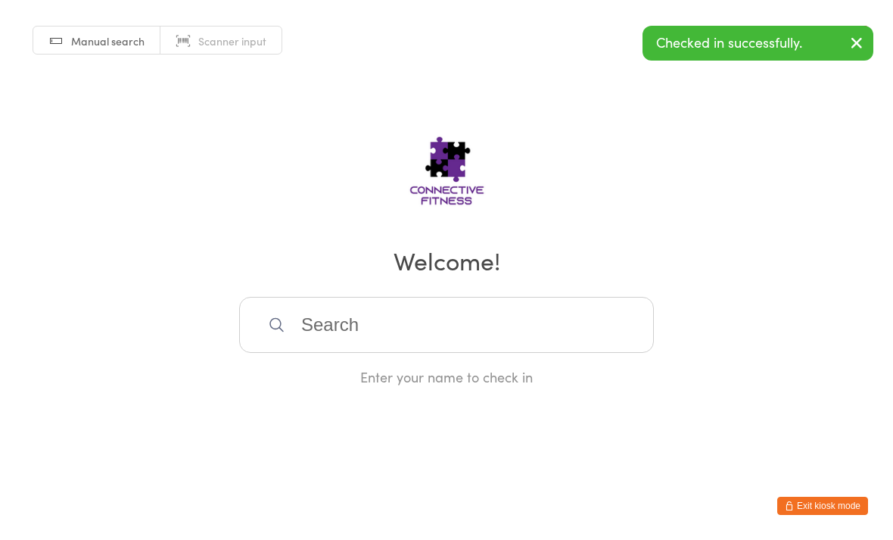
click at [456, 319] on input "search" at bounding box center [446, 325] width 415 height 56
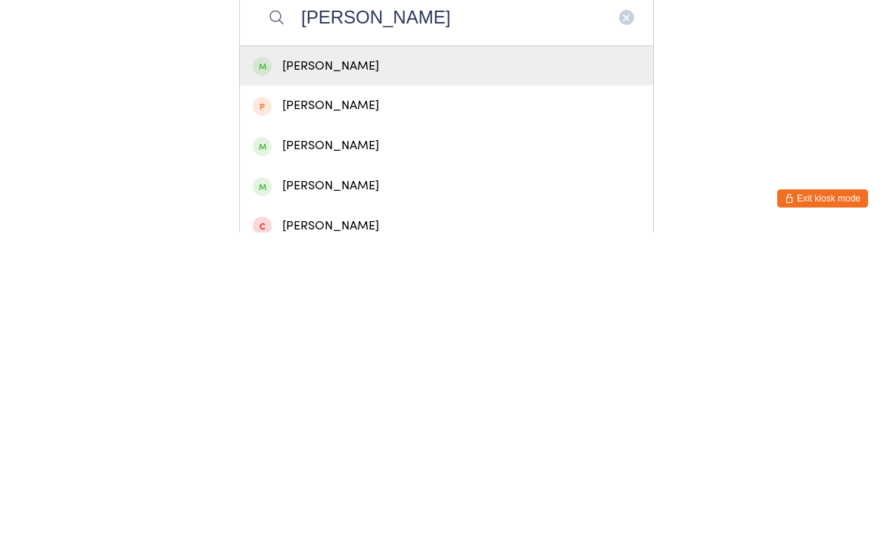
type input "Dan unt"
click at [385, 363] on div "[PERSON_NAME]" at bounding box center [447, 373] width 388 height 20
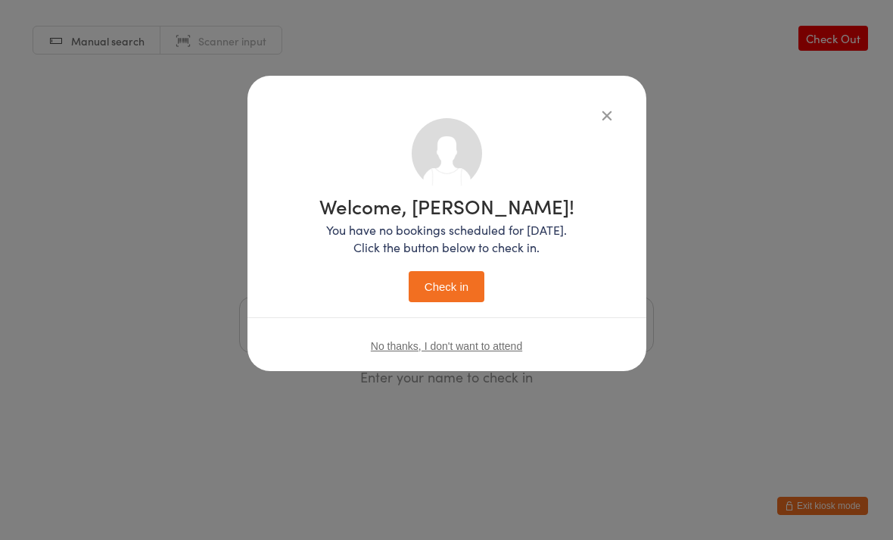
click at [477, 277] on button "Check in" at bounding box center [447, 286] width 76 height 31
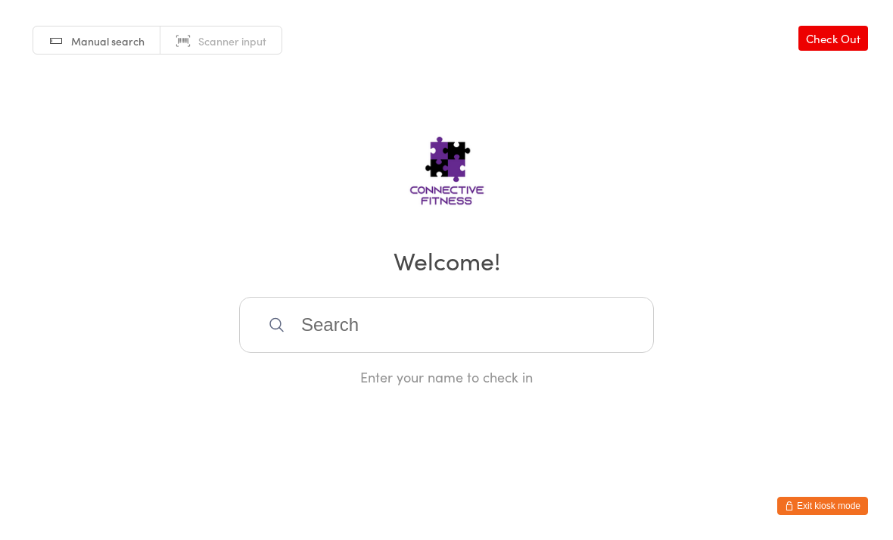
click at [391, 346] on input "search" at bounding box center [446, 325] width 415 height 56
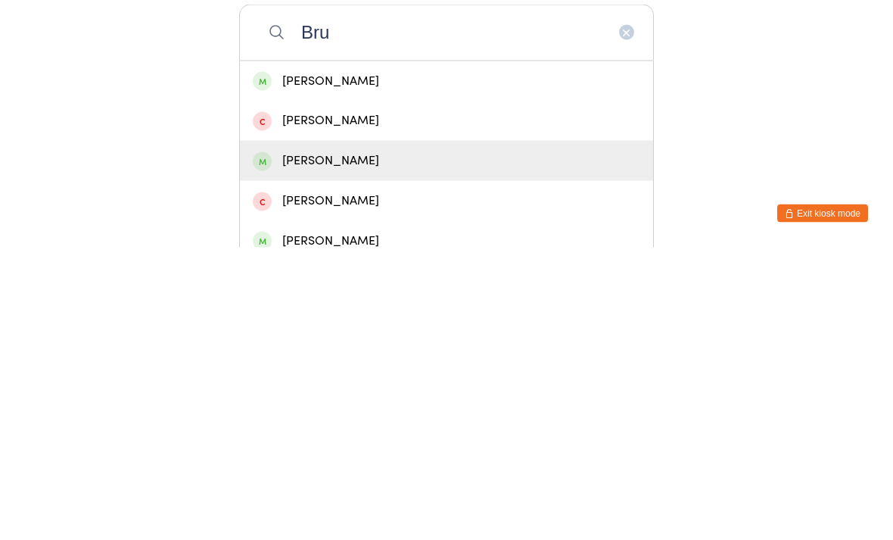
type input "Bru"
click at [307, 443] on div "[PERSON_NAME]" at bounding box center [447, 453] width 388 height 20
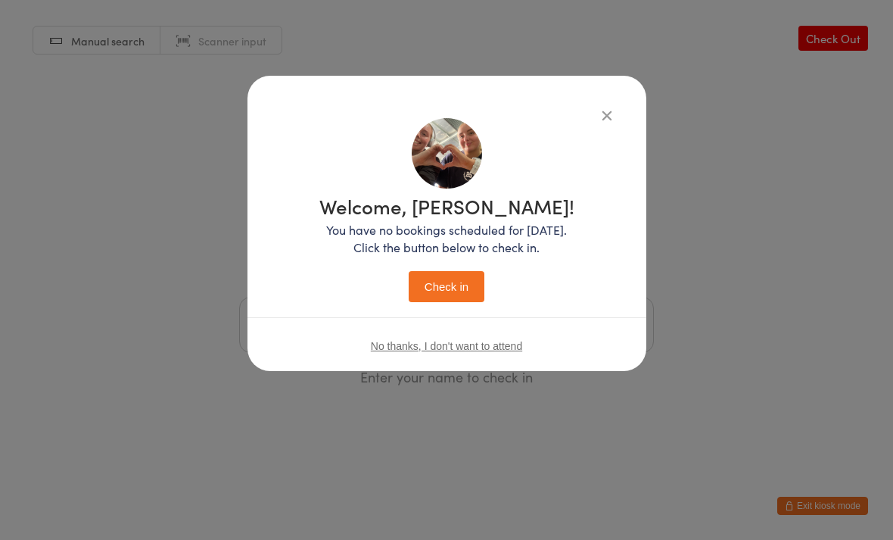
click at [438, 291] on button "Check in" at bounding box center [447, 286] width 76 height 31
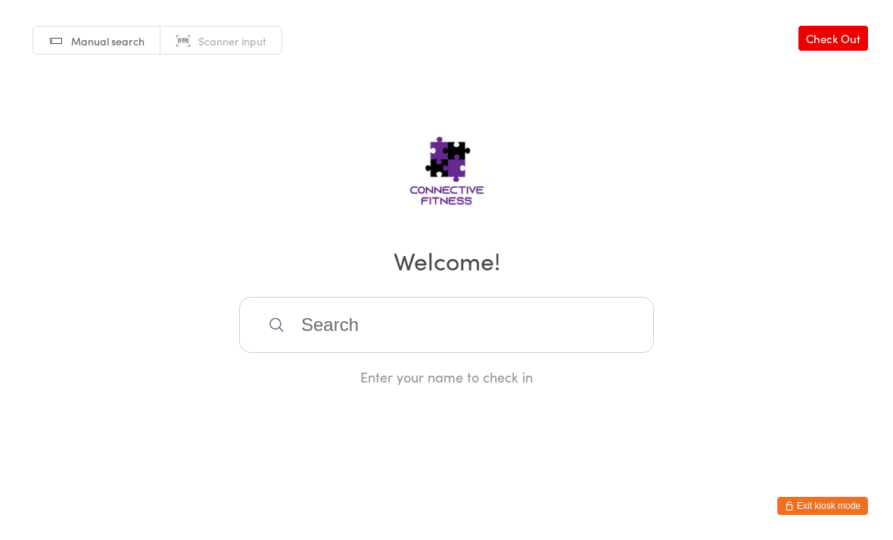
click at [443, 353] on input "search" at bounding box center [446, 325] width 415 height 56
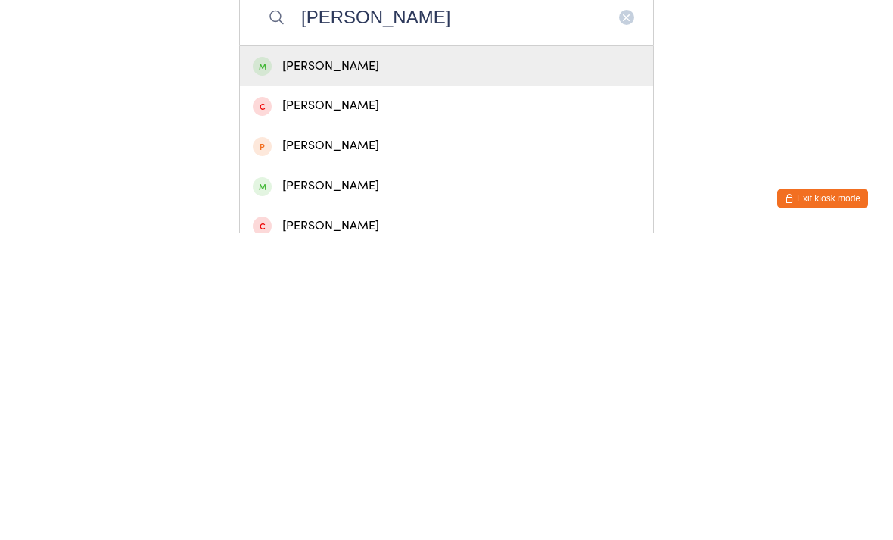
type input "Jasmine costa"
click at [388, 353] on div "[PERSON_NAME]" at bounding box center [446, 373] width 413 height 40
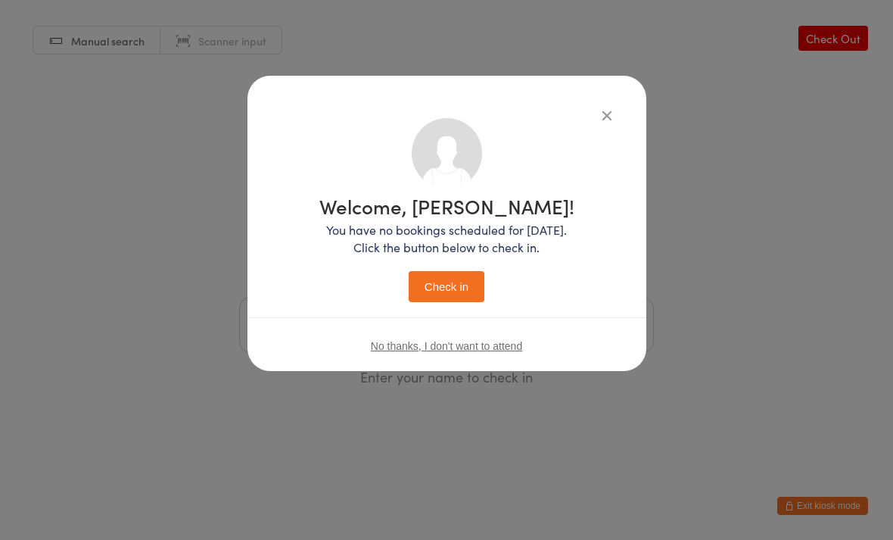
click at [462, 289] on button "Check in" at bounding box center [447, 286] width 76 height 31
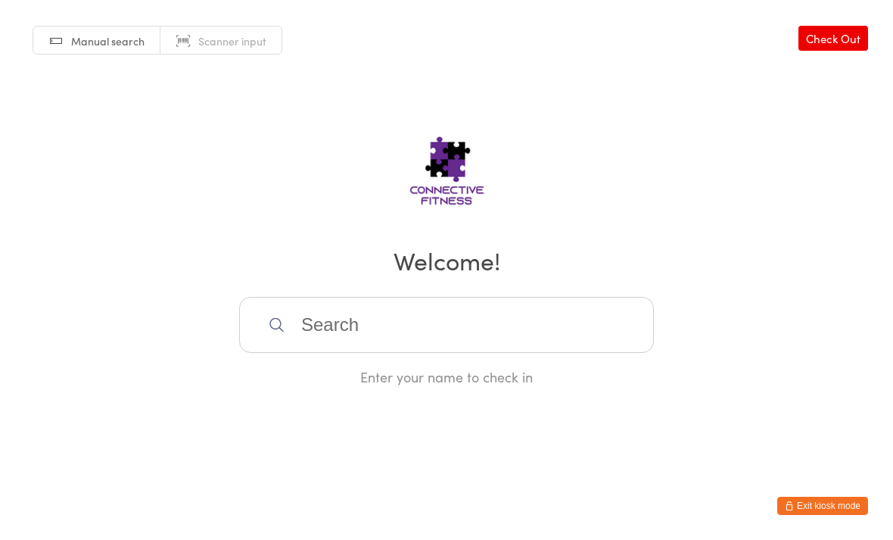
click at [830, 501] on button "Exit kiosk mode" at bounding box center [822, 505] width 91 height 18
